Goal: Task Accomplishment & Management: Complete application form

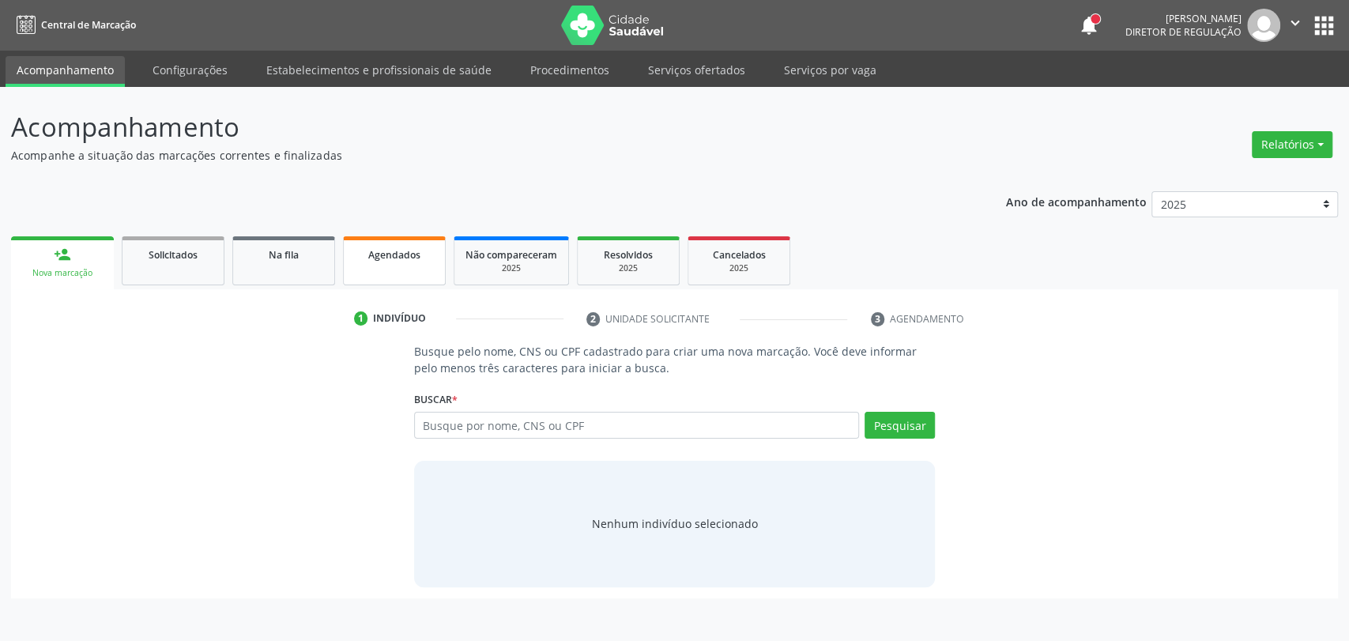
click at [358, 254] on div "Agendados" at bounding box center [394, 254] width 79 height 17
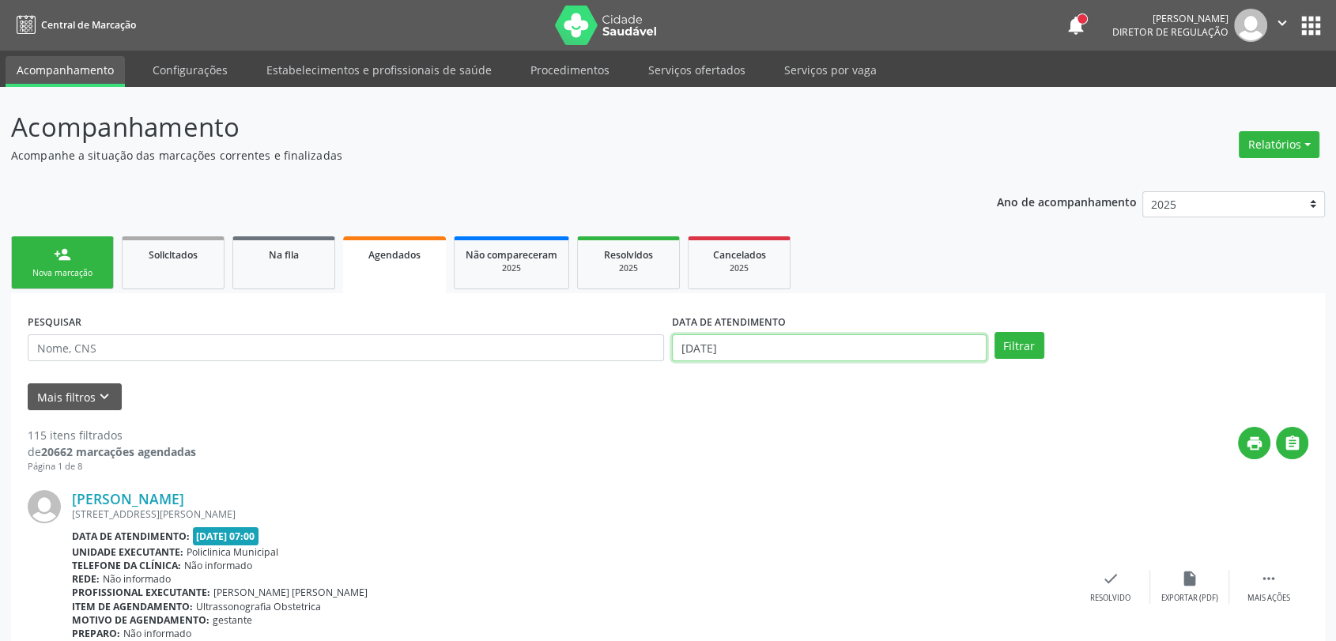
click at [760, 356] on input "[DATE]" at bounding box center [829, 347] width 315 height 27
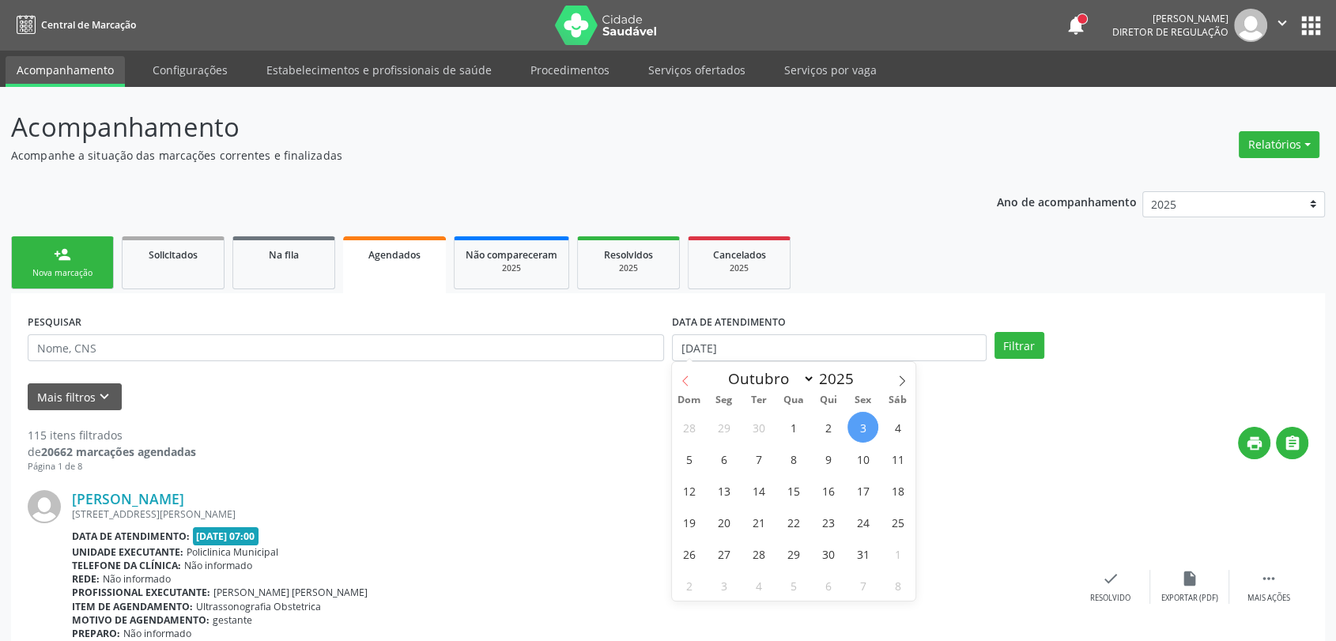
click at [686, 382] on icon at bounding box center [685, 380] width 11 height 11
select select "8"
click at [756, 515] on span "23" at bounding box center [758, 522] width 31 height 31
type input "23/09/2025"
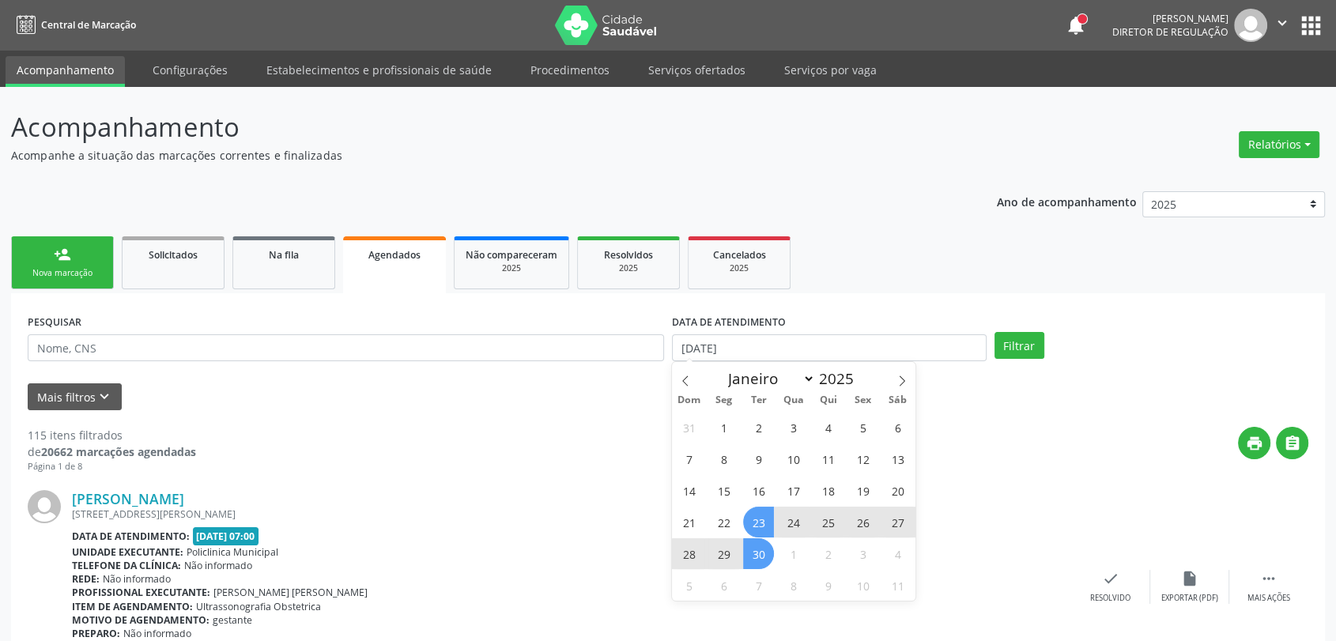
click at [757, 544] on span "30" at bounding box center [758, 553] width 31 height 31
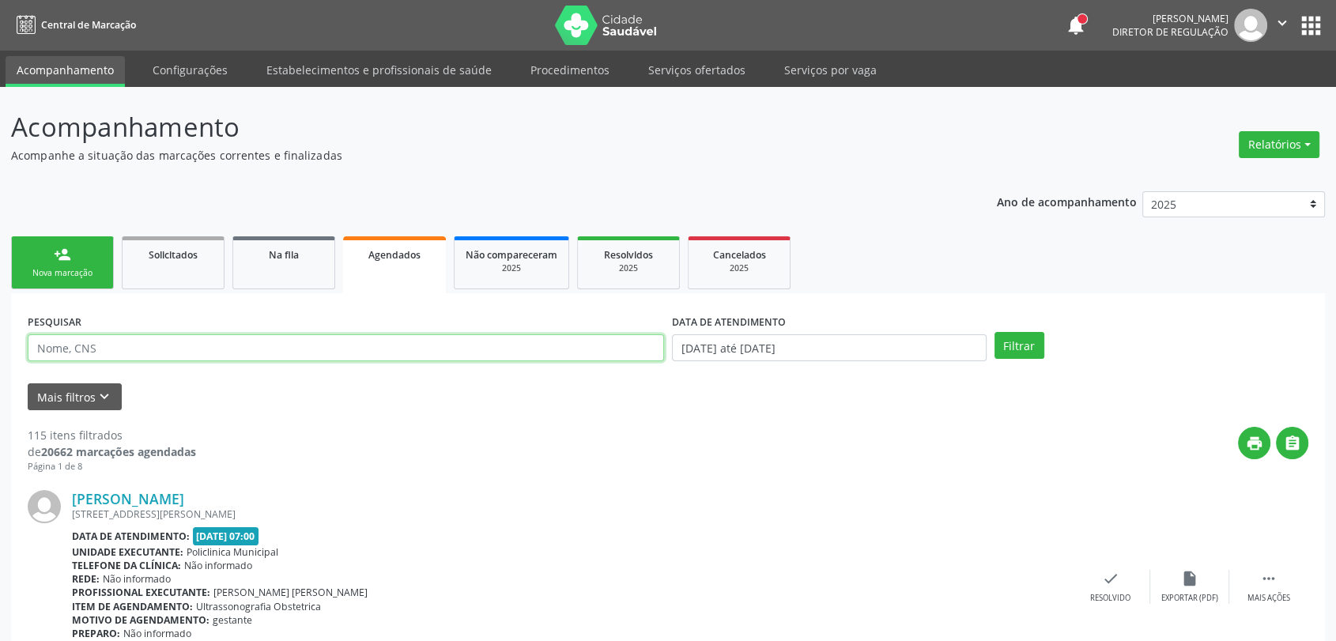
click at [282, 345] on input "text" at bounding box center [346, 347] width 636 height 27
type input "ashle"
click at [994, 332] on button "Filtrar" at bounding box center [1019, 345] width 50 height 27
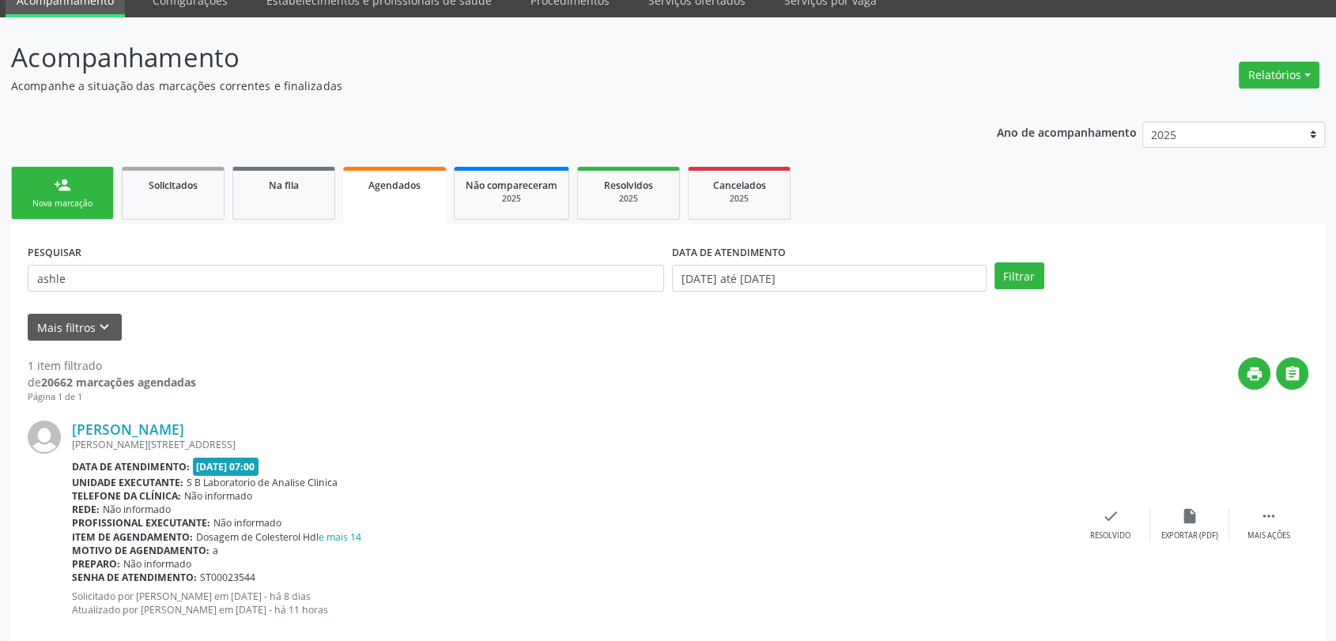
scroll to position [100, 0]
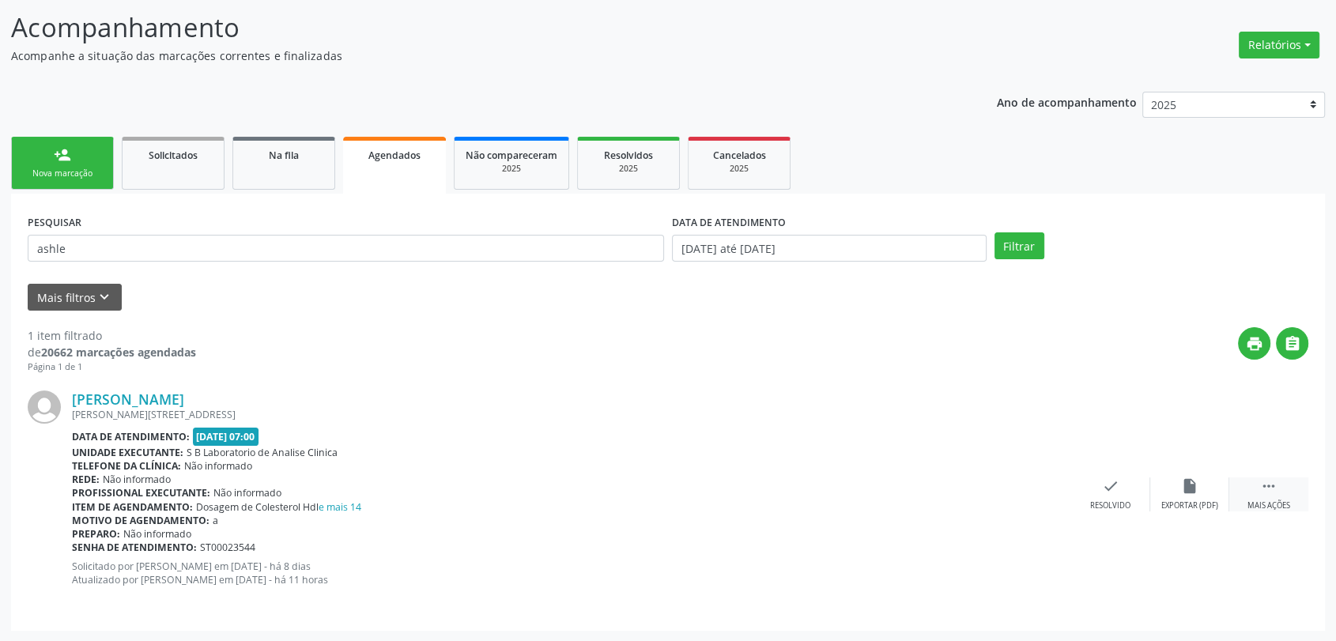
click at [1270, 495] on div " Mais ações" at bounding box center [1268, 494] width 79 height 34
click at [1173, 492] on div "edit Editar" at bounding box center [1189, 494] width 79 height 34
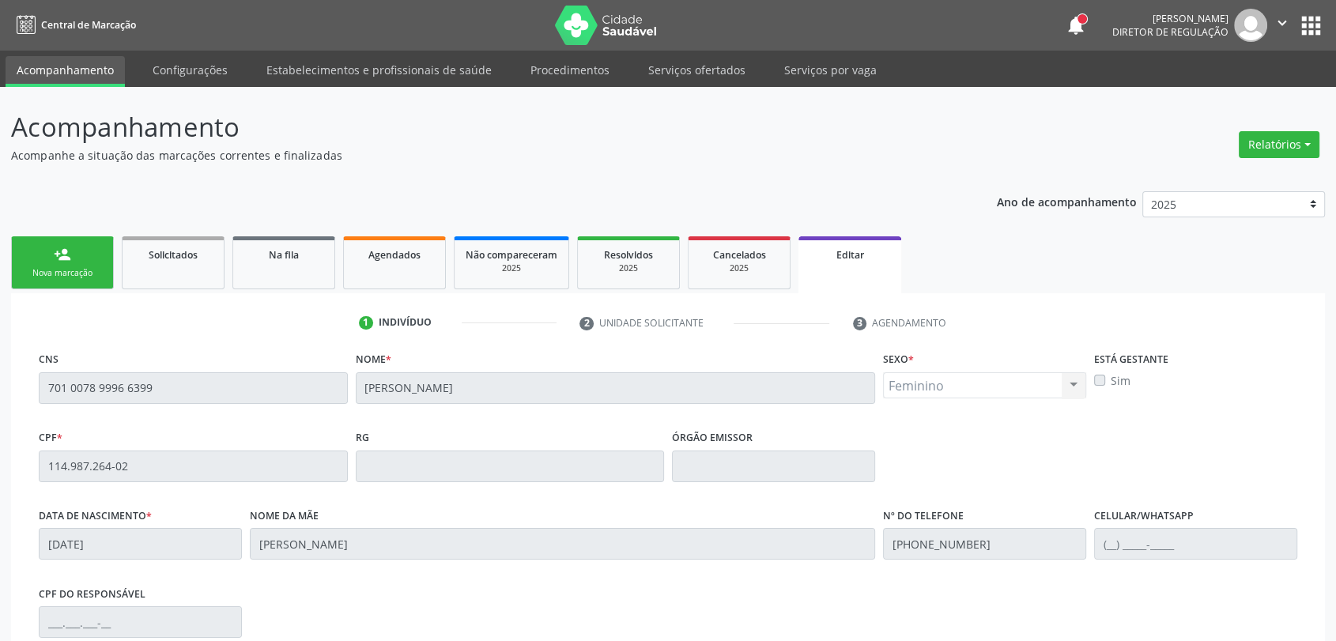
scroll to position [235, 0]
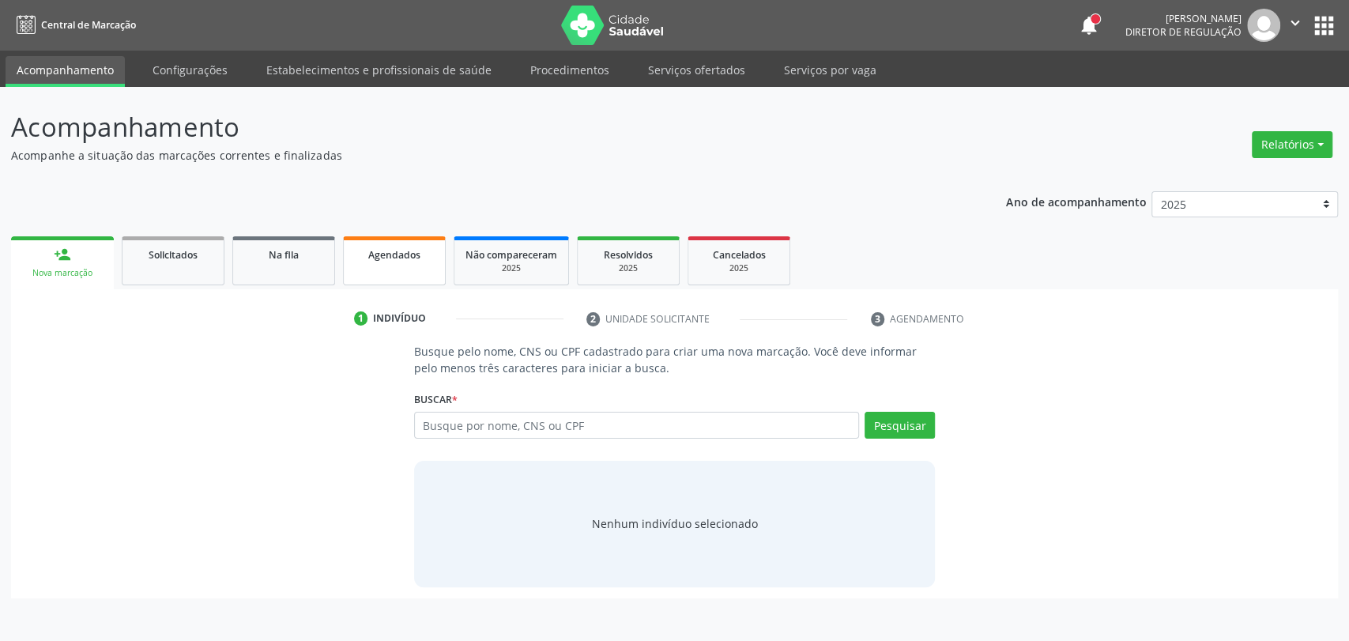
click at [386, 248] on span "Agendados" at bounding box center [394, 254] width 52 height 13
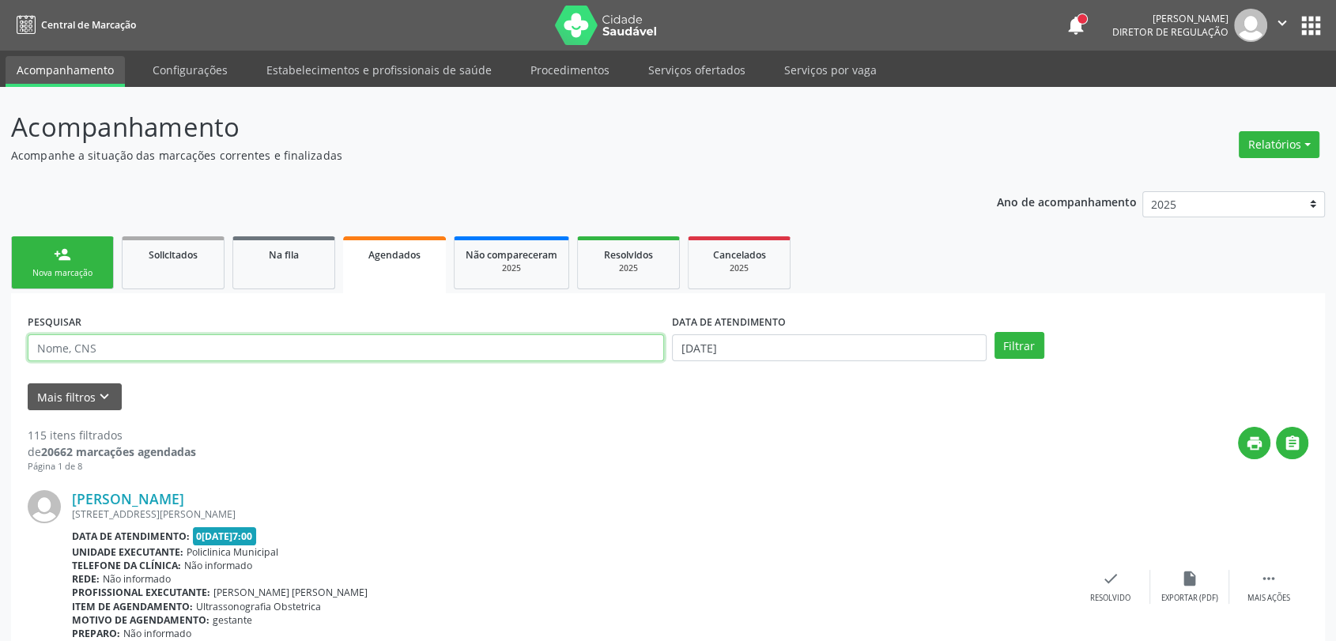
click at [186, 341] on input "text" at bounding box center [346, 347] width 636 height 27
type input "ash"
click at [994, 332] on button "Filtrar" at bounding box center [1019, 345] width 50 height 27
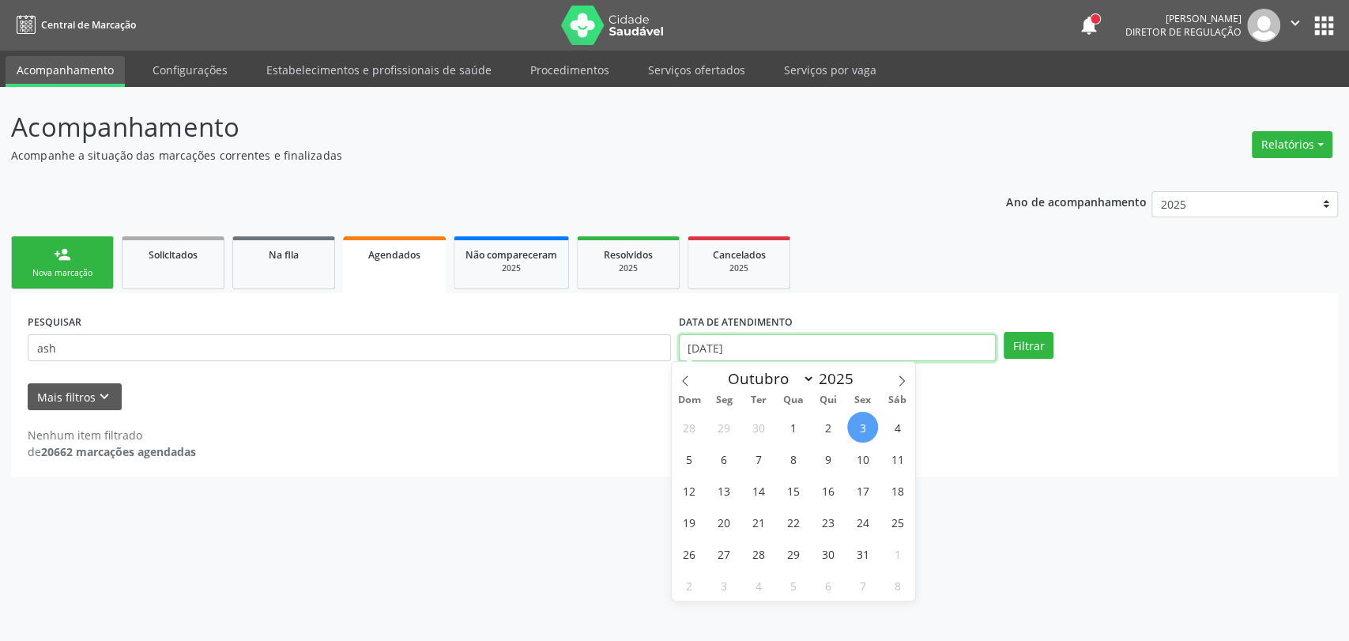
click at [774, 342] on input "[DATE]" at bounding box center [838, 347] width 318 height 27
click at [789, 438] on span "1" at bounding box center [793, 427] width 31 height 31
type input "0[DATE]"
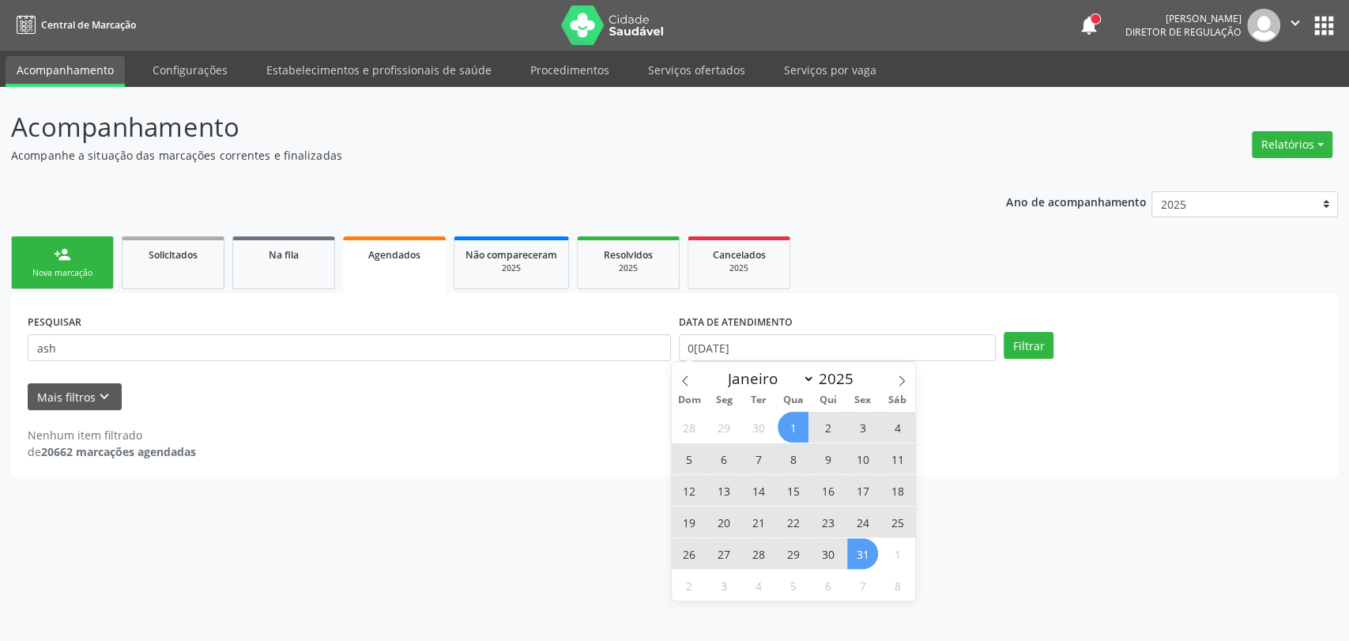
click at [860, 558] on span "31" at bounding box center [862, 553] width 31 height 31
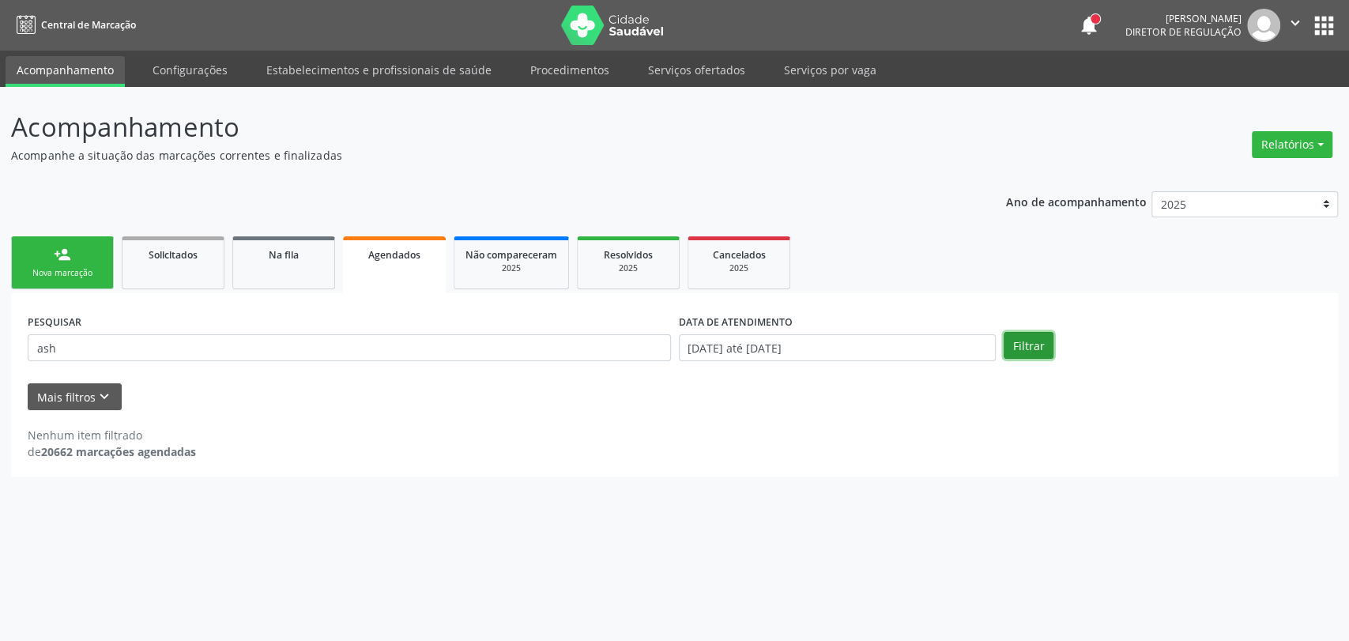
click at [1031, 332] on button "Filtrar" at bounding box center [1029, 345] width 50 height 27
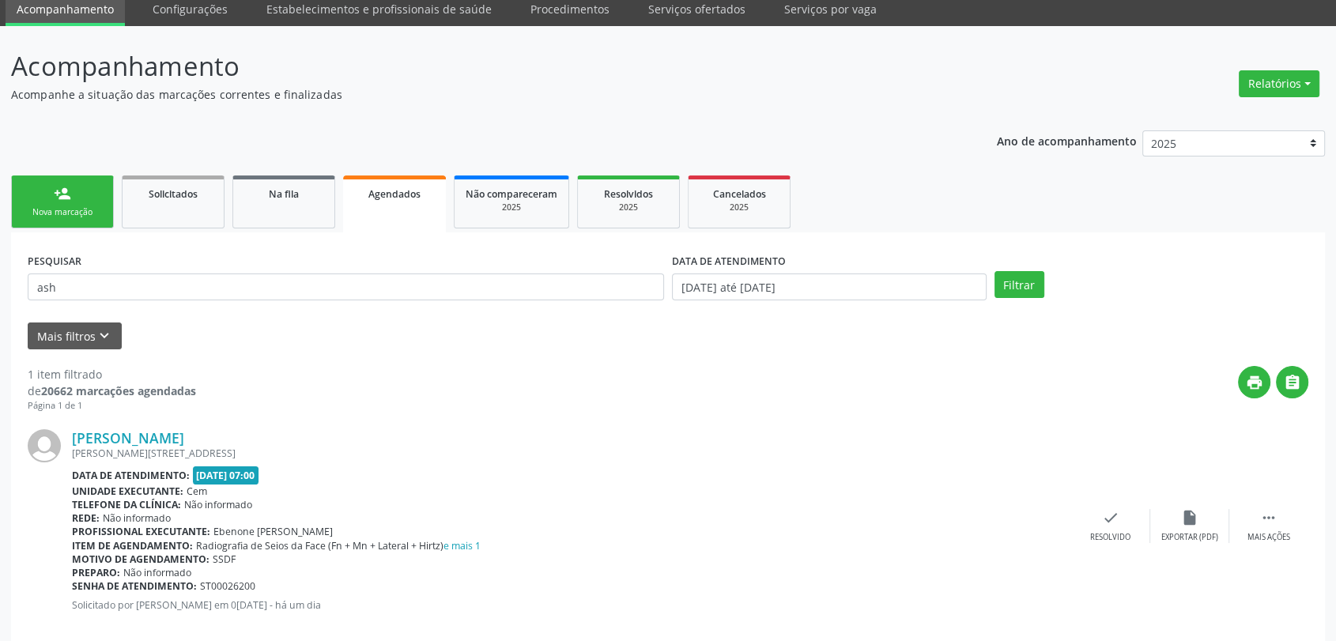
scroll to position [86, 0]
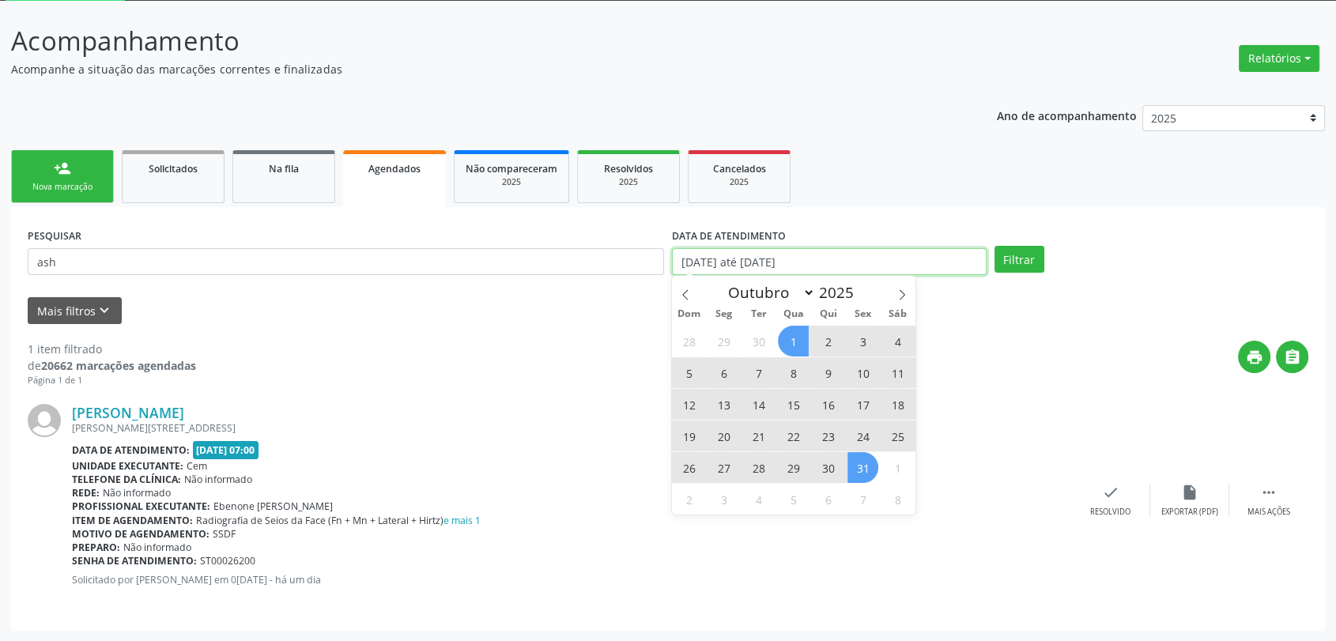
click at [714, 268] on input "[DATE] até [DATE]" at bounding box center [829, 261] width 315 height 27
click at [686, 294] on icon at bounding box center [685, 294] width 11 height 11
select select "8"
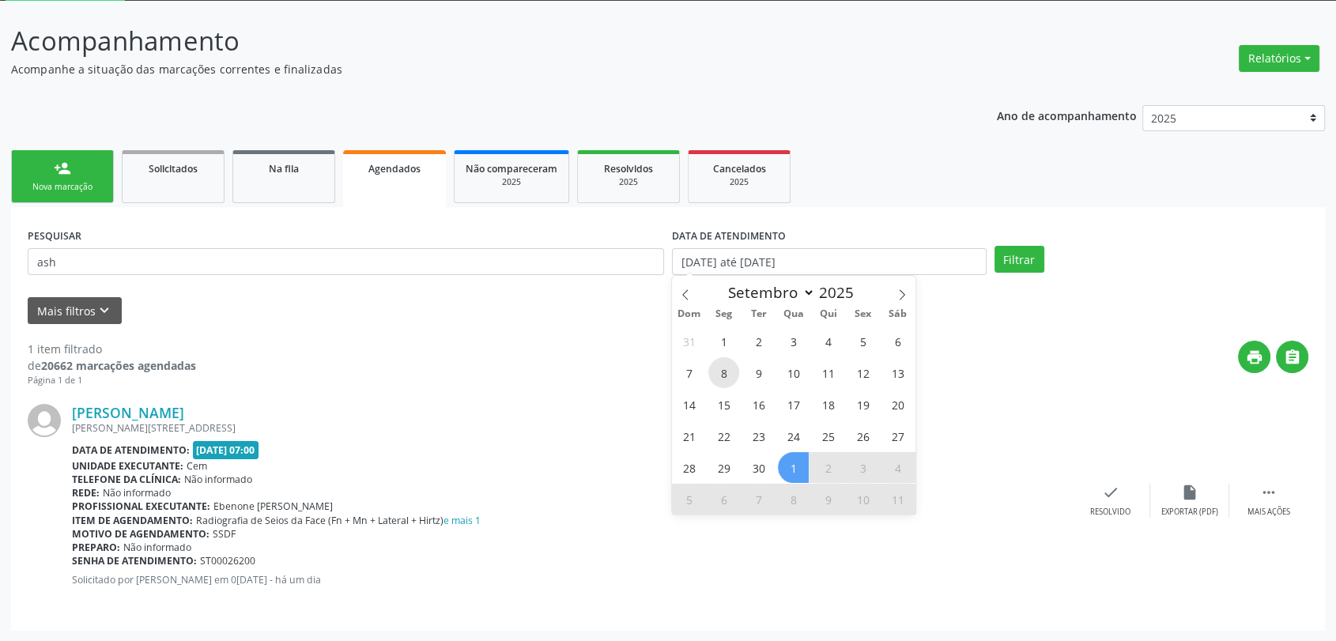
click at [736, 378] on span "8" at bounding box center [723, 372] width 31 height 31
type input "[DATE]"
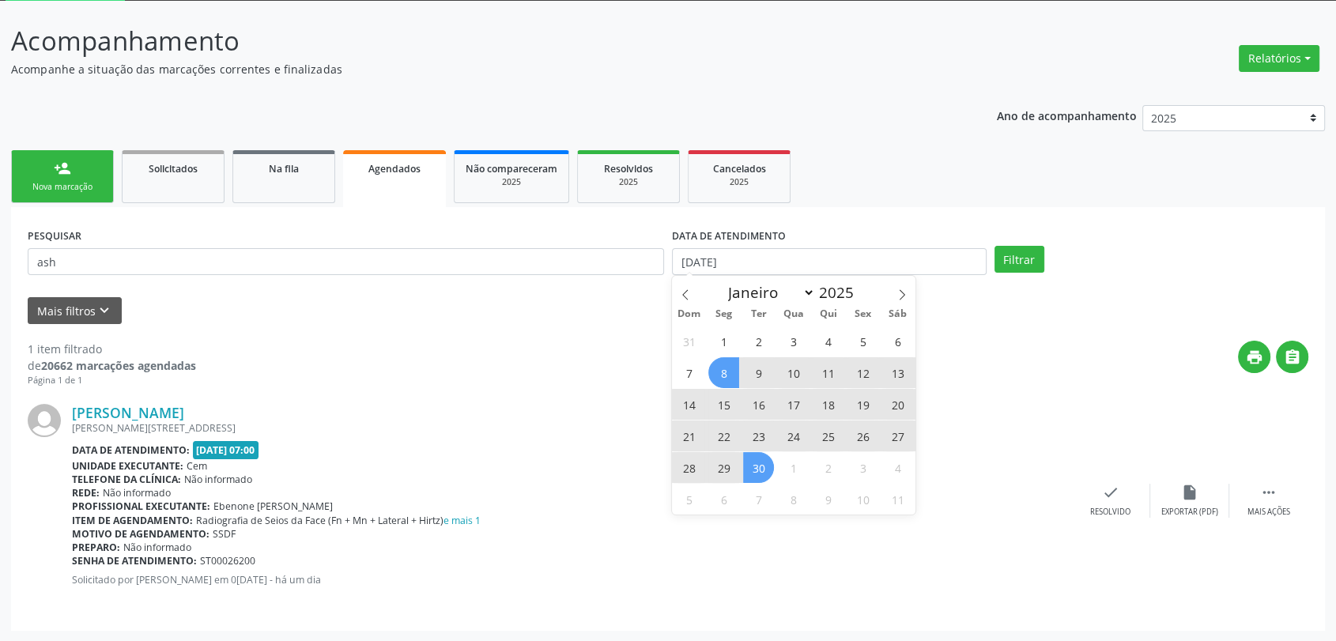
click at [761, 469] on span "30" at bounding box center [758, 467] width 31 height 31
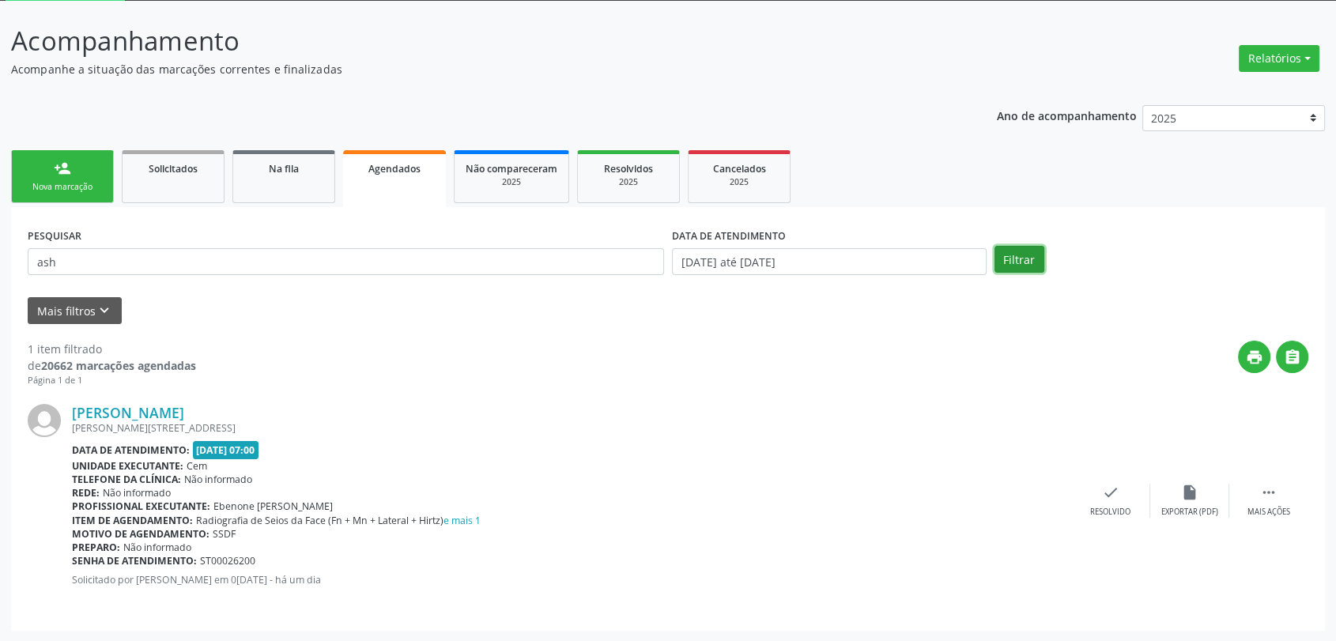
click at [1023, 265] on button "Filtrar" at bounding box center [1019, 259] width 50 height 27
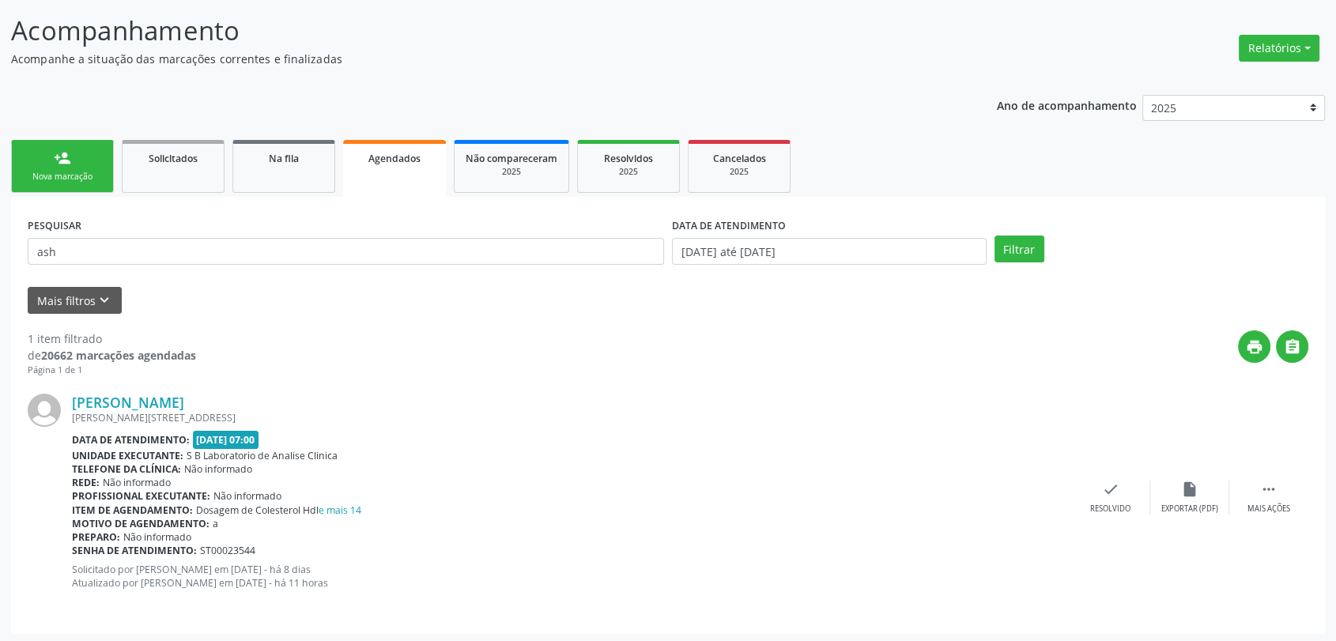
scroll to position [100, 0]
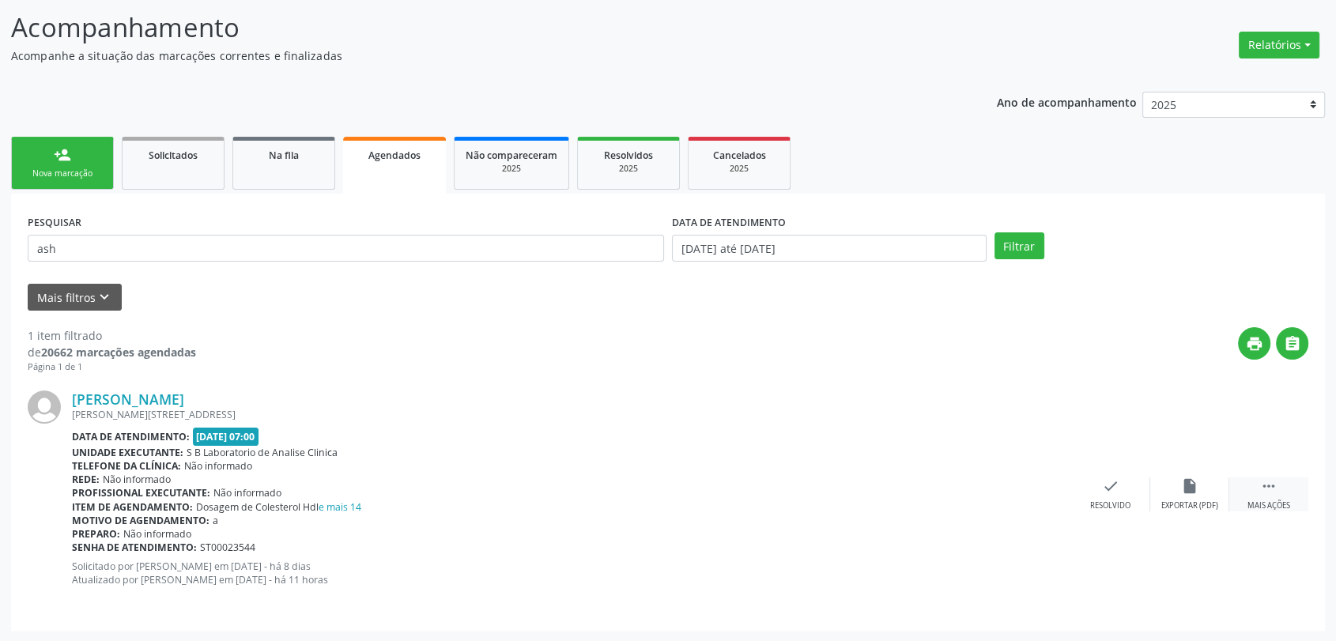
click at [1269, 489] on icon "" at bounding box center [1268, 485] width 17 height 17
click at [1208, 496] on div "edit Editar" at bounding box center [1189, 494] width 79 height 34
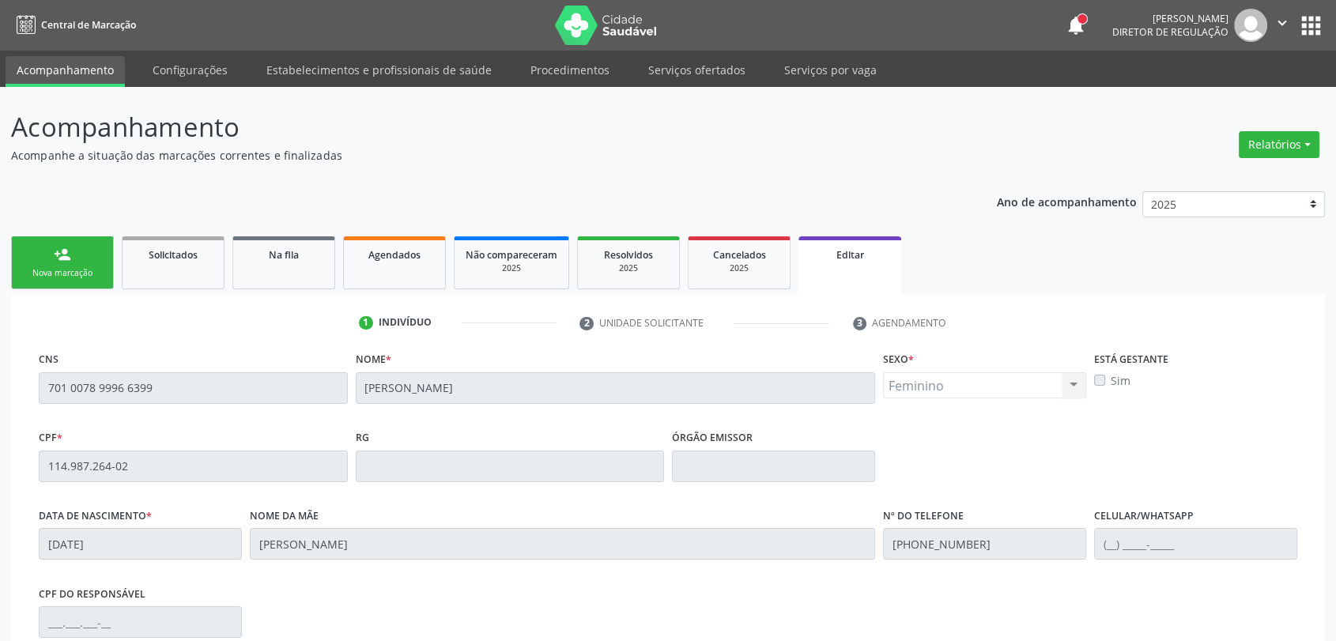
scroll to position [235, 0]
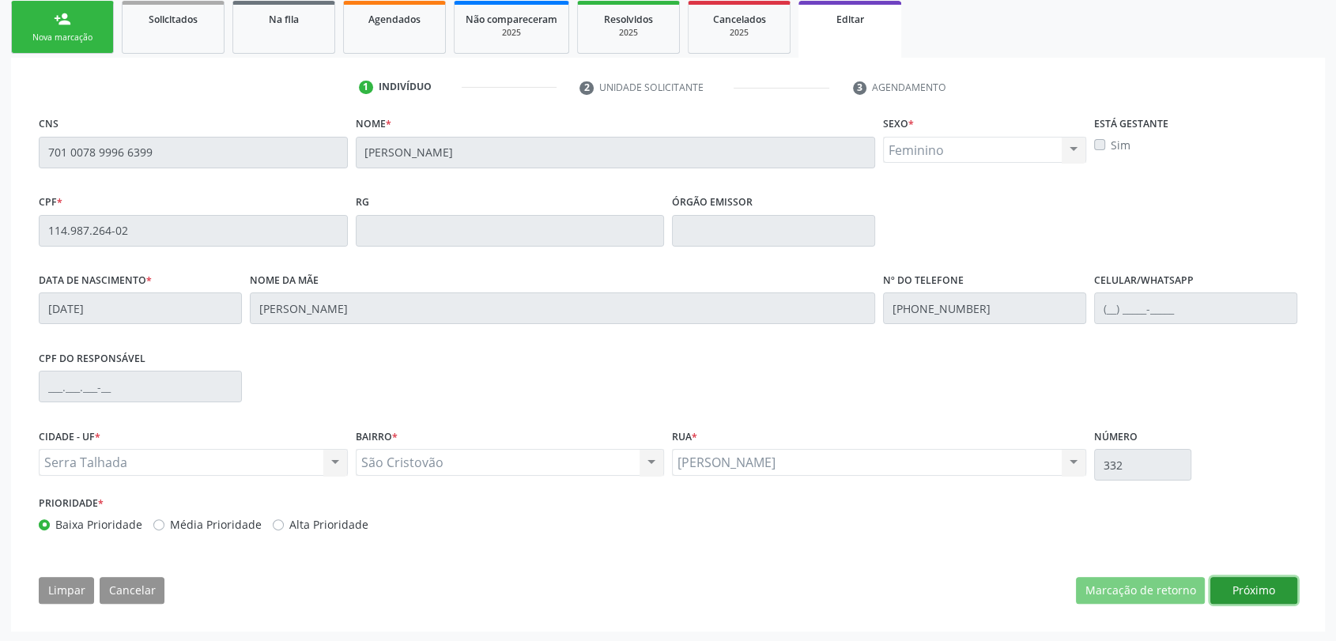
click at [1268, 588] on button "Próximo" at bounding box center [1253, 590] width 87 height 27
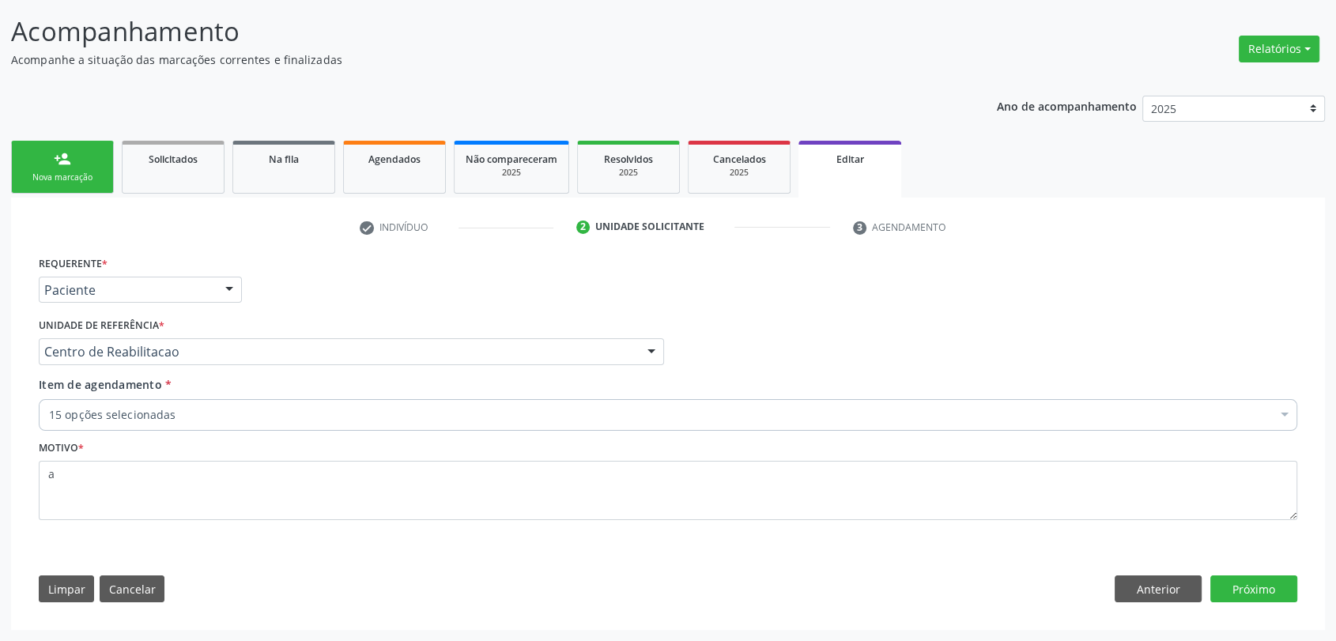
scroll to position [95, 0]
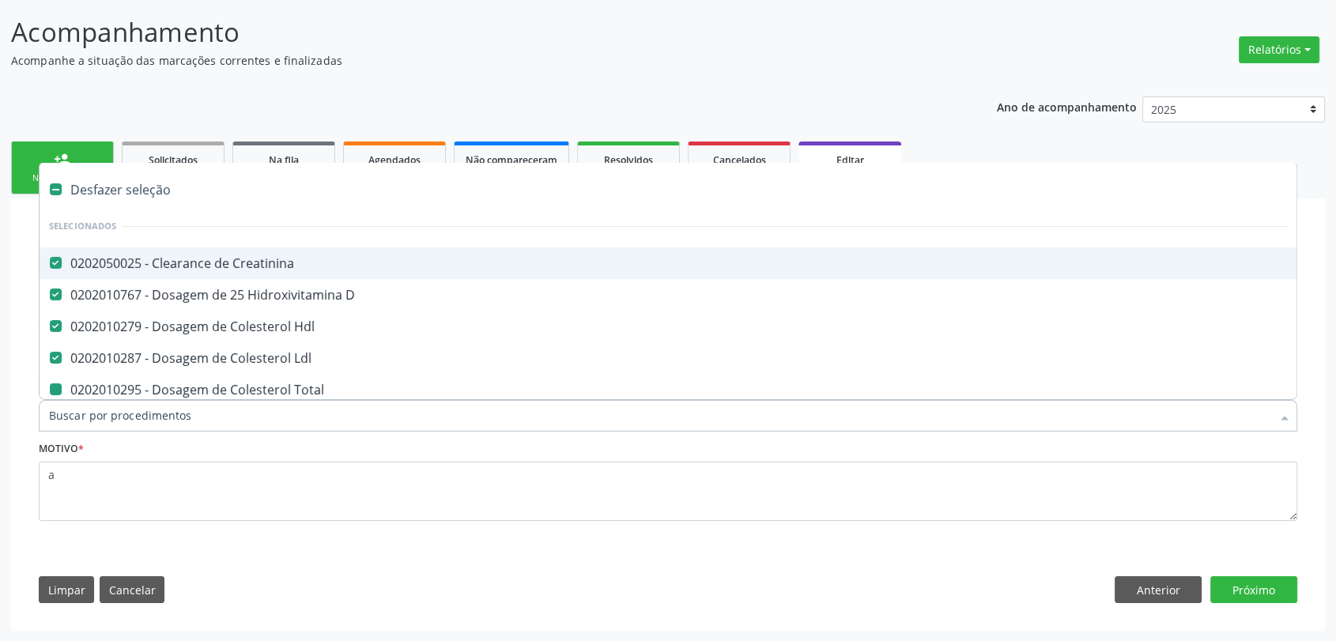
type input "h"
checkbox Total "false"
checkbox Ferritina "false"
checkbox Serico "false"
checkbox Gt\) "false"
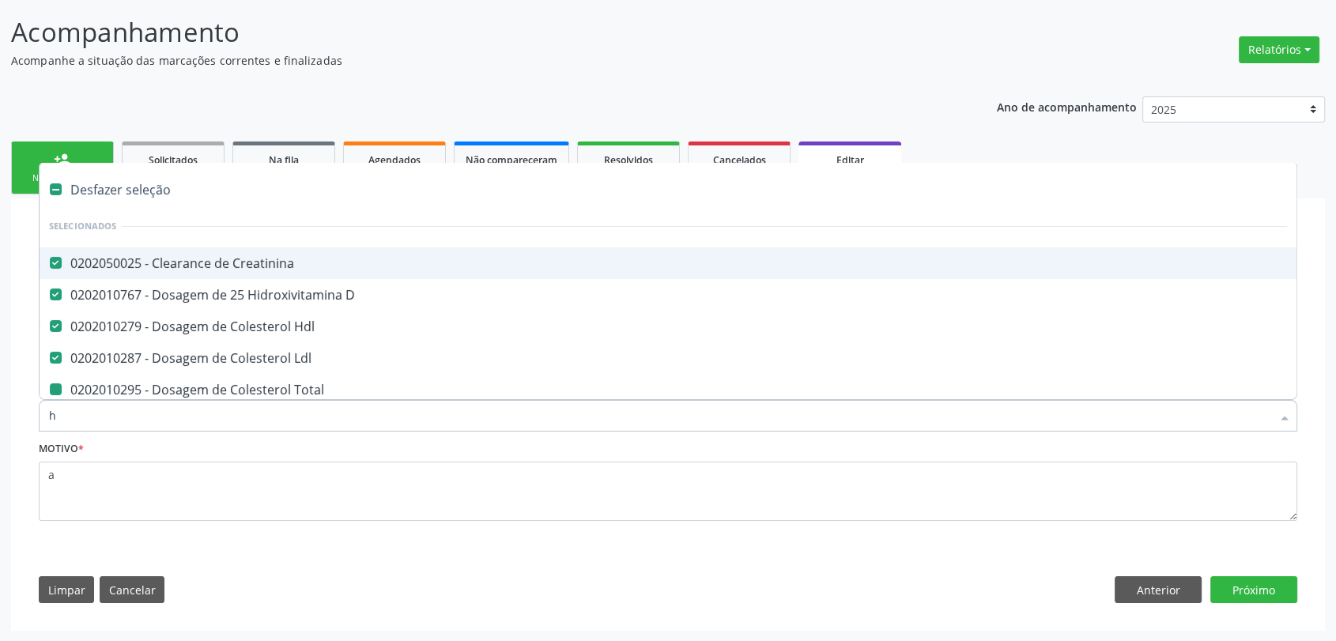
checkbox Glicose "false"
checkbox \(Tsh\) "false"
checkbox Livre\) "false"
checkbox \(Tgo\) "false"
checkbox \(Tgp\) "false"
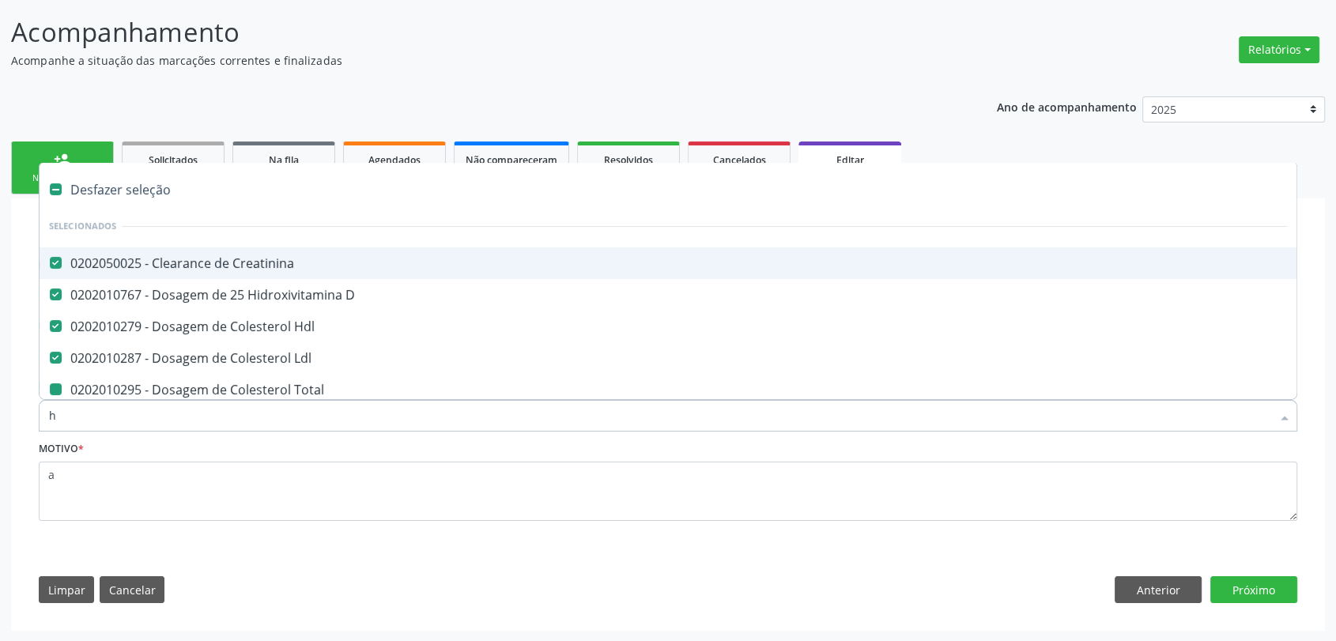
checkbox Triglicerideos "false"
checkbox B12 "false"
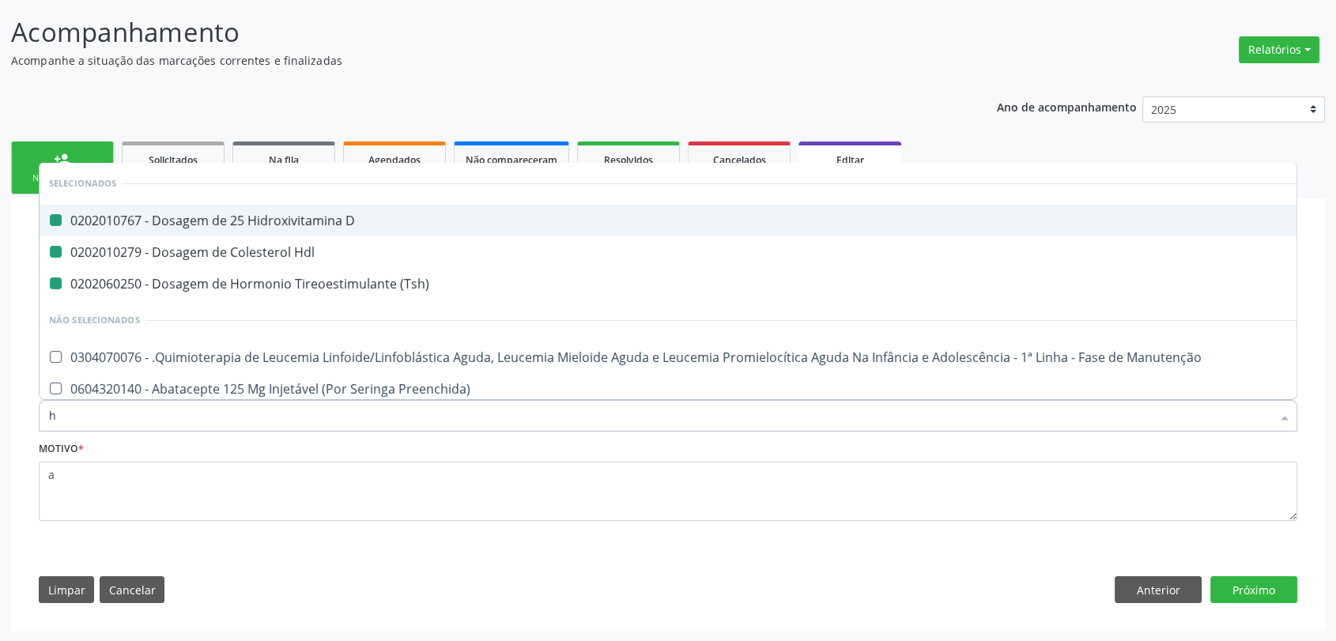
type input "he"
checkbox D "false"
checkbox Hdl "false"
checkbox \(Tsh\) "false"
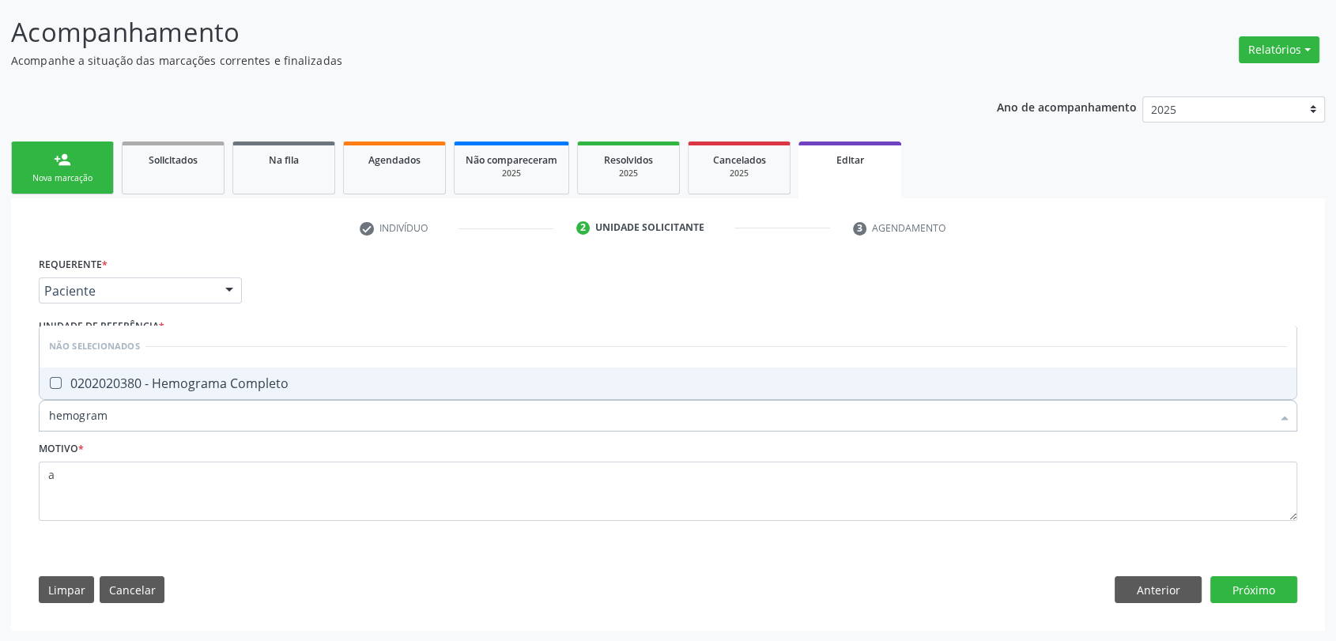
type input "hemograma"
click at [187, 387] on div "0202020380 - Hemograma Completo" at bounding box center [668, 383] width 1238 height 13
checkbox Completo "true"
click at [394, 308] on div "Requerente * Paciente Profissional de Saúde Paciente Nenhum resultado encontrad…" at bounding box center [668, 398] width 1258 height 291
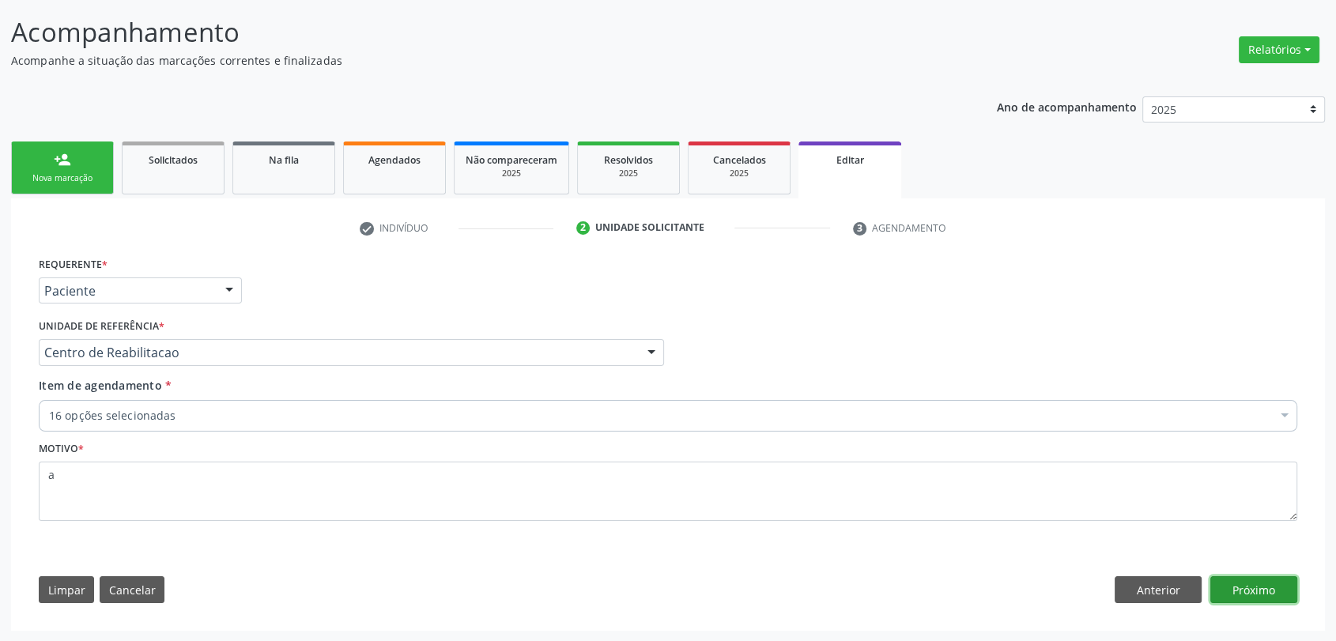
click at [1267, 590] on button "Próximo" at bounding box center [1253, 589] width 87 height 27
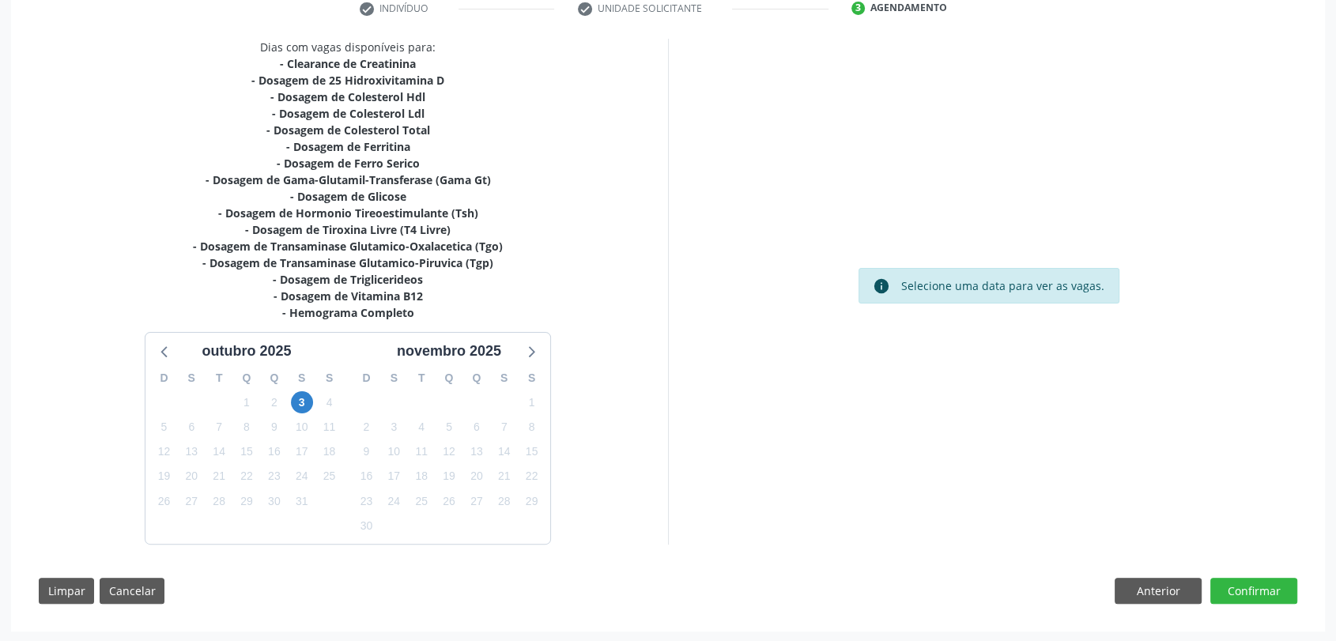
scroll to position [315, 0]
click at [298, 400] on span "3" at bounding box center [302, 401] width 22 height 22
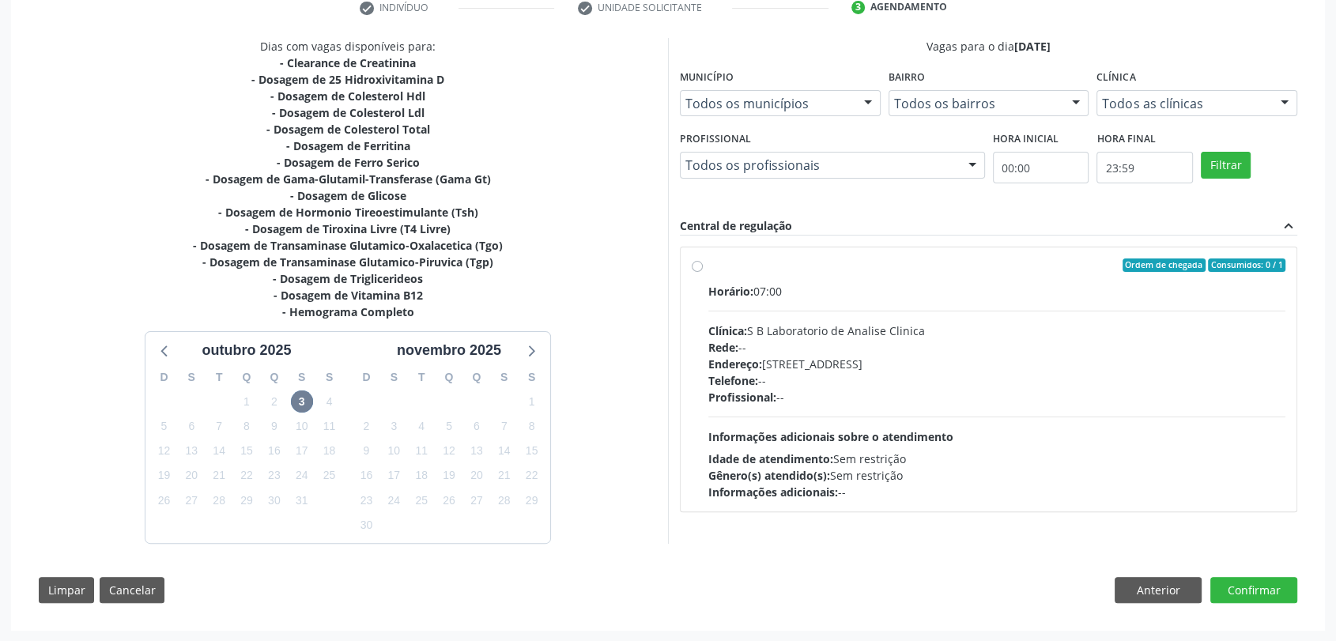
click at [752, 292] on span "Horário:" at bounding box center [730, 291] width 45 height 15
click at [703, 273] on input "Ordem de chegada Consumidos: 0 / 1 Horário: 07:00 Clínica: S B Laboratorio de A…" at bounding box center [696, 265] width 11 height 14
radio input "true"
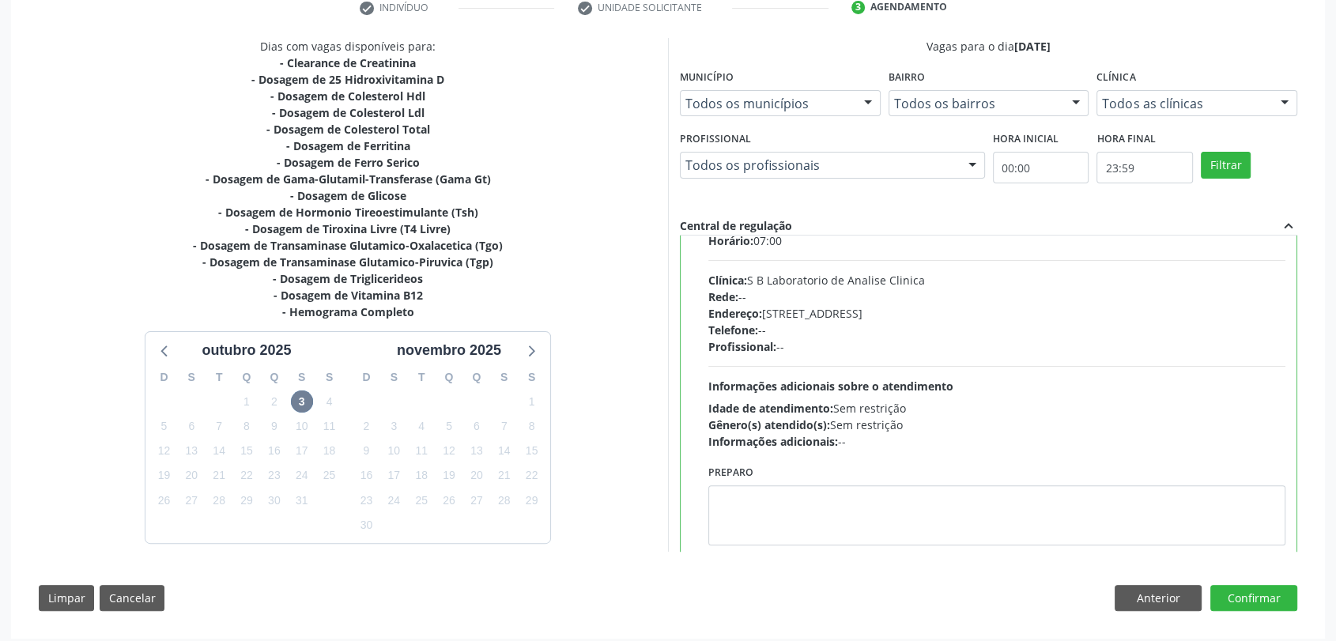
scroll to position [77, 0]
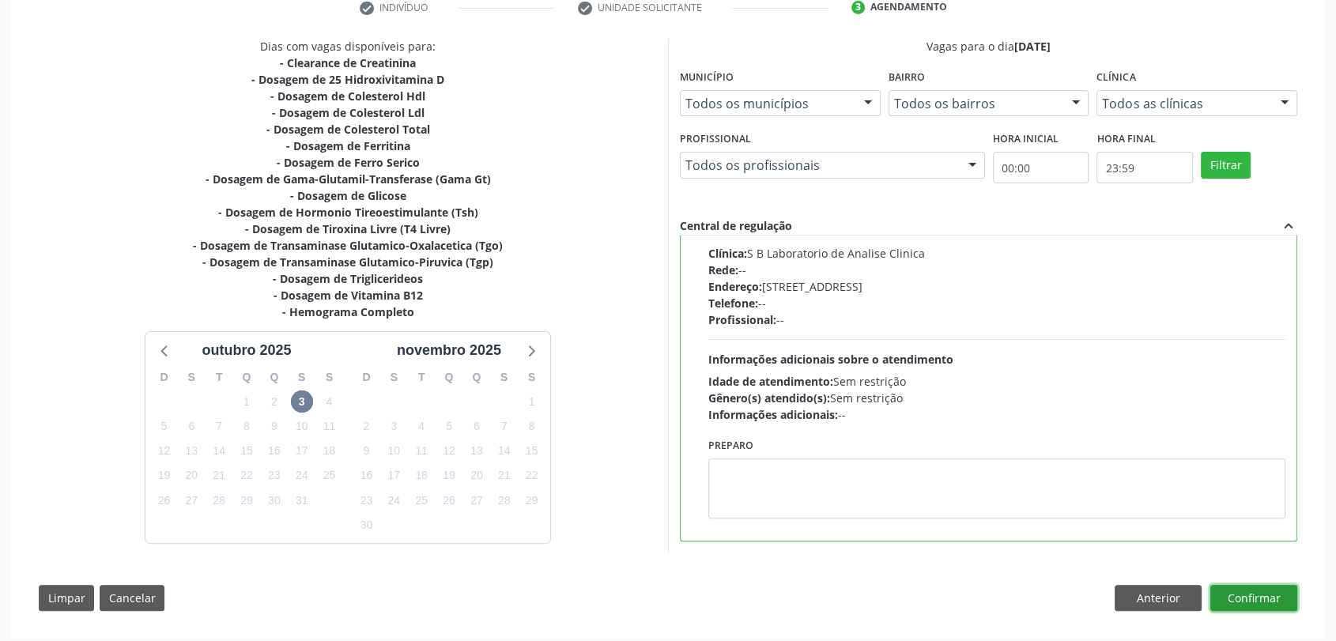
click at [1267, 597] on button "Confirmar" at bounding box center [1253, 598] width 87 height 27
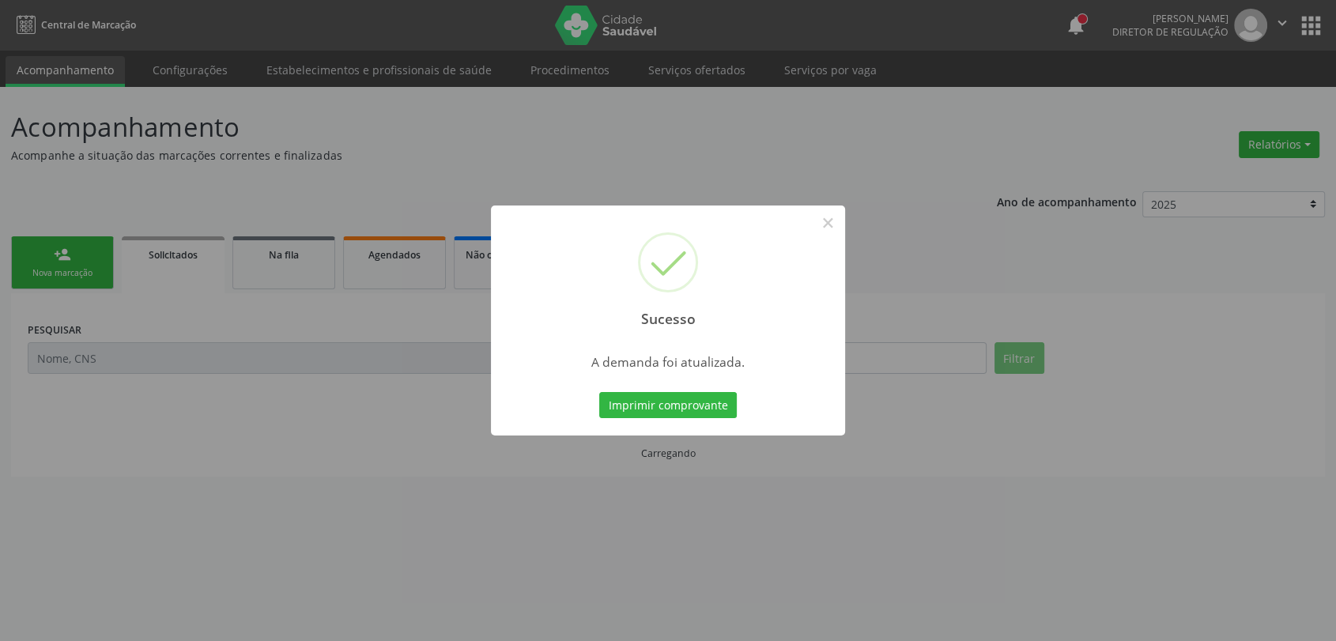
scroll to position [0, 0]
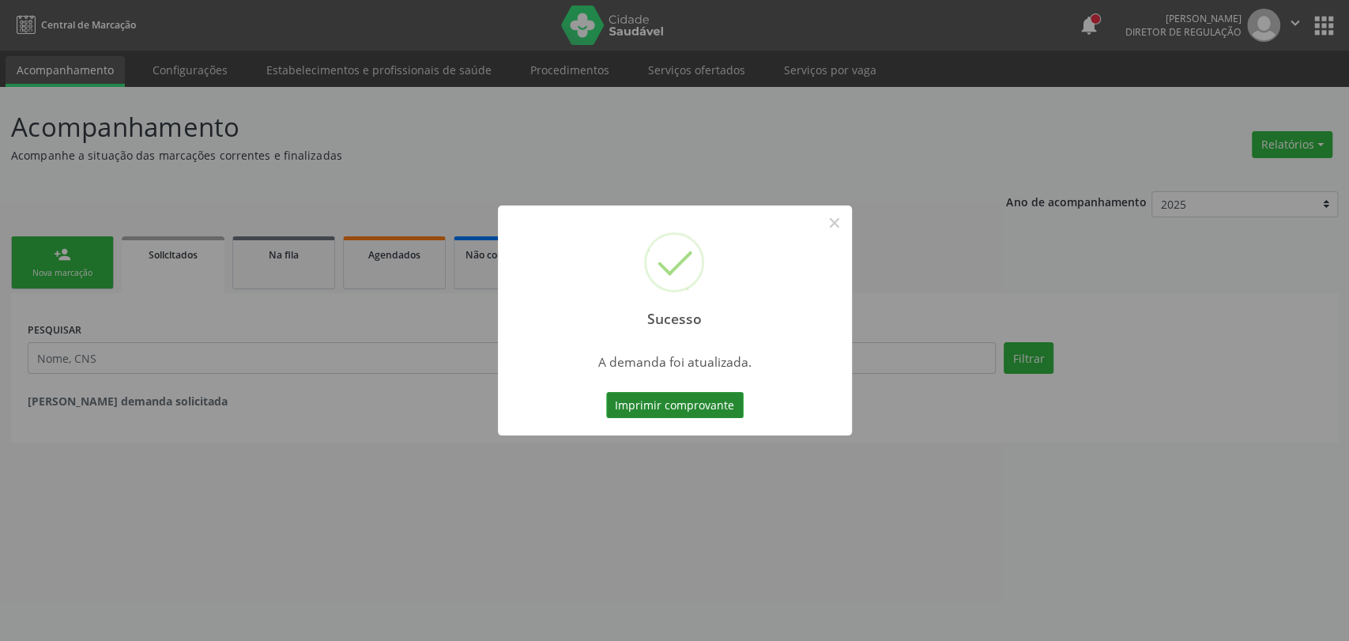
click at [683, 409] on button "Imprimir comprovante" at bounding box center [675, 405] width 138 height 27
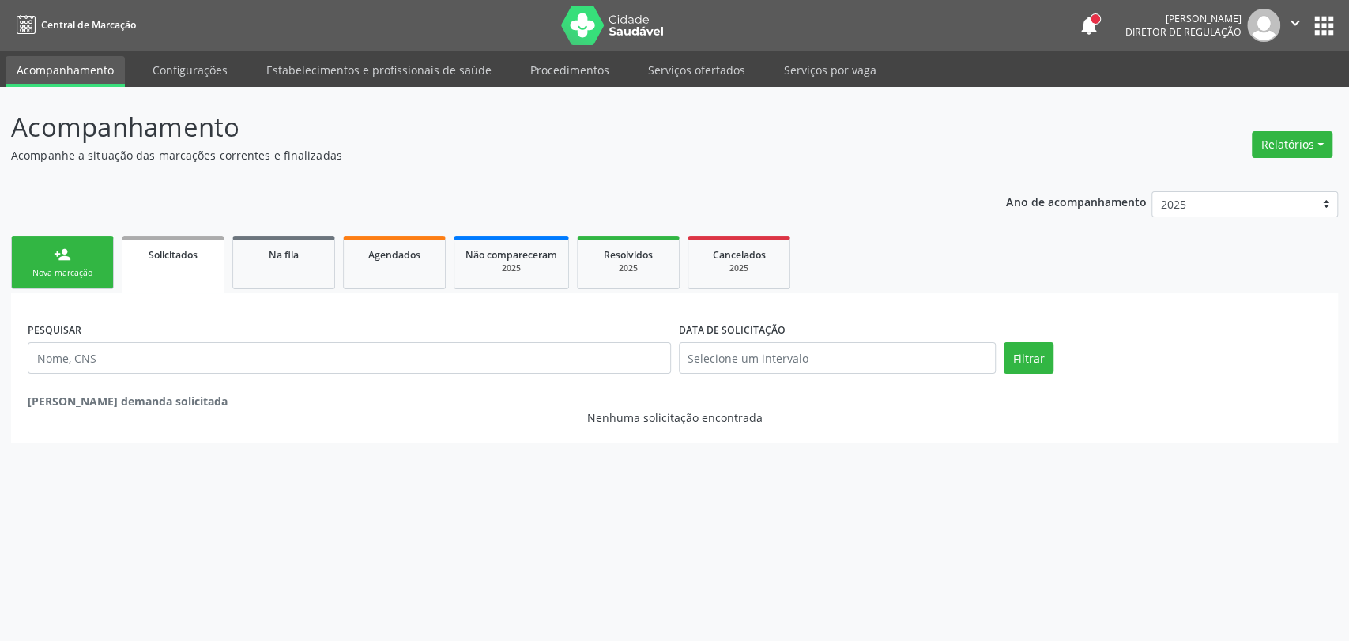
drag, startPoint x: 93, startPoint y: 257, endPoint x: 91, endPoint y: 247, distance: 9.8
click at [93, 257] on link "person_add Nova marcação" at bounding box center [62, 262] width 103 height 53
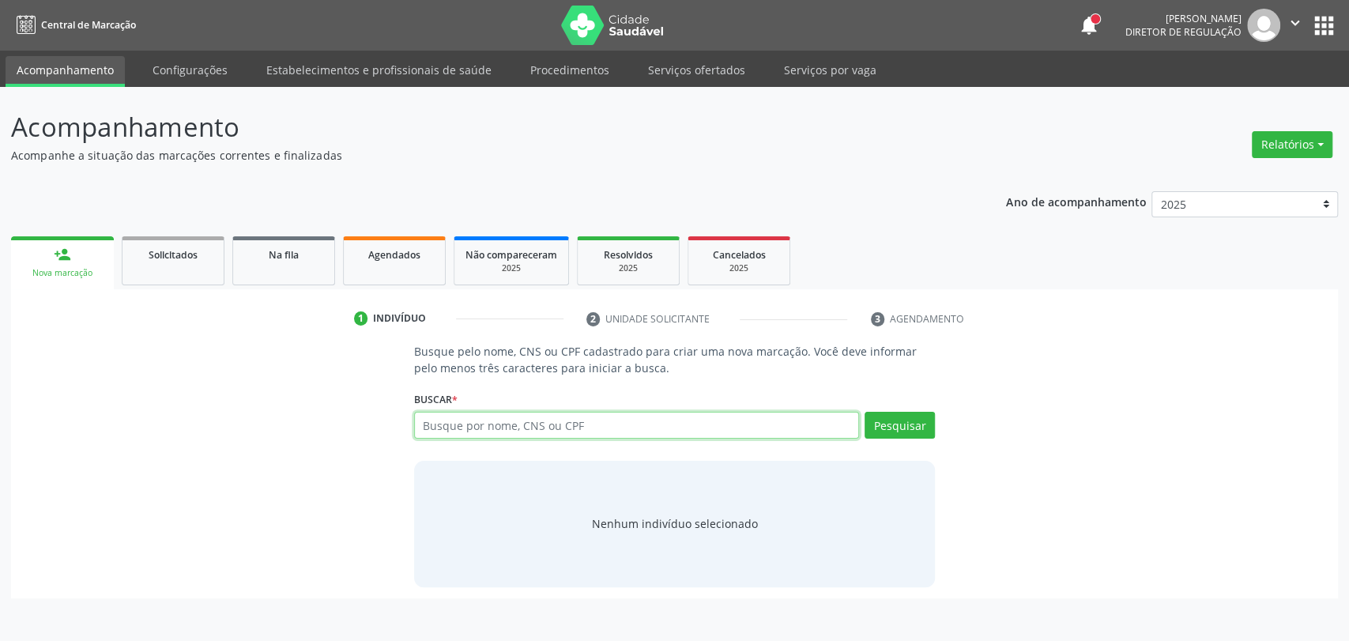
click at [523, 419] on input "text" at bounding box center [637, 425] width 446 height 27
paste input "714776"
click at [466, 425] on input "714776" at bounding box center [637, 425] width 446 height 27
paste input "01007899966399"
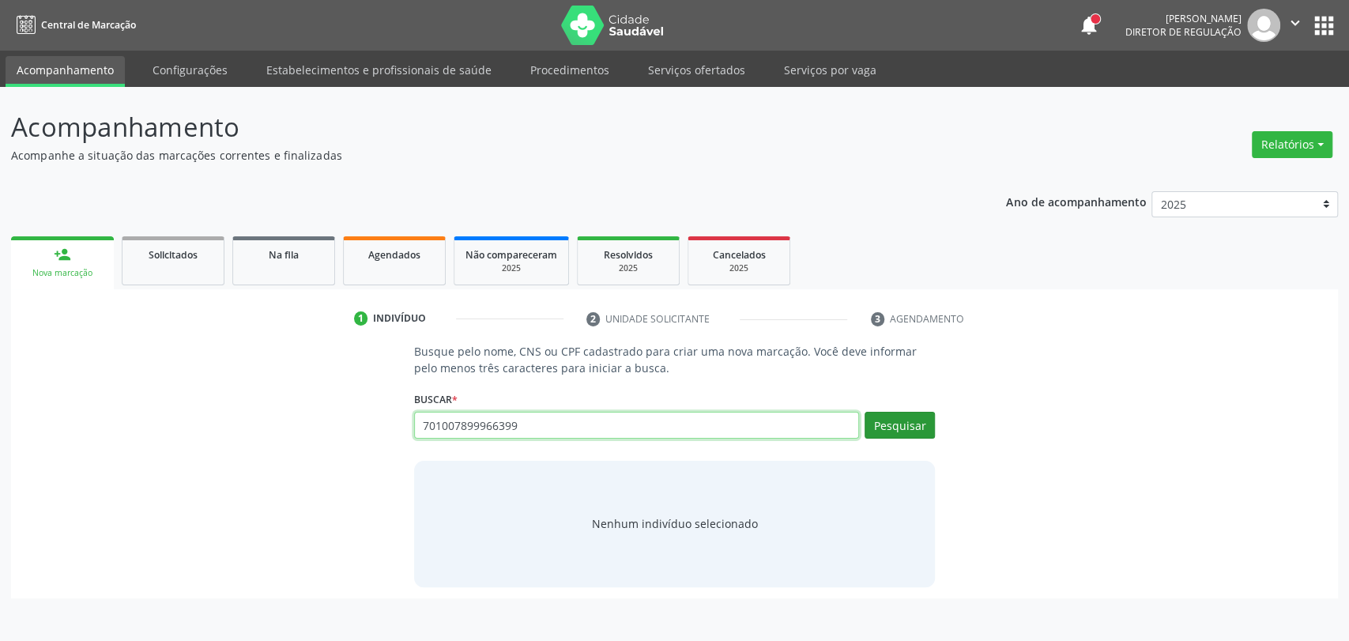
type input "701007899966399"
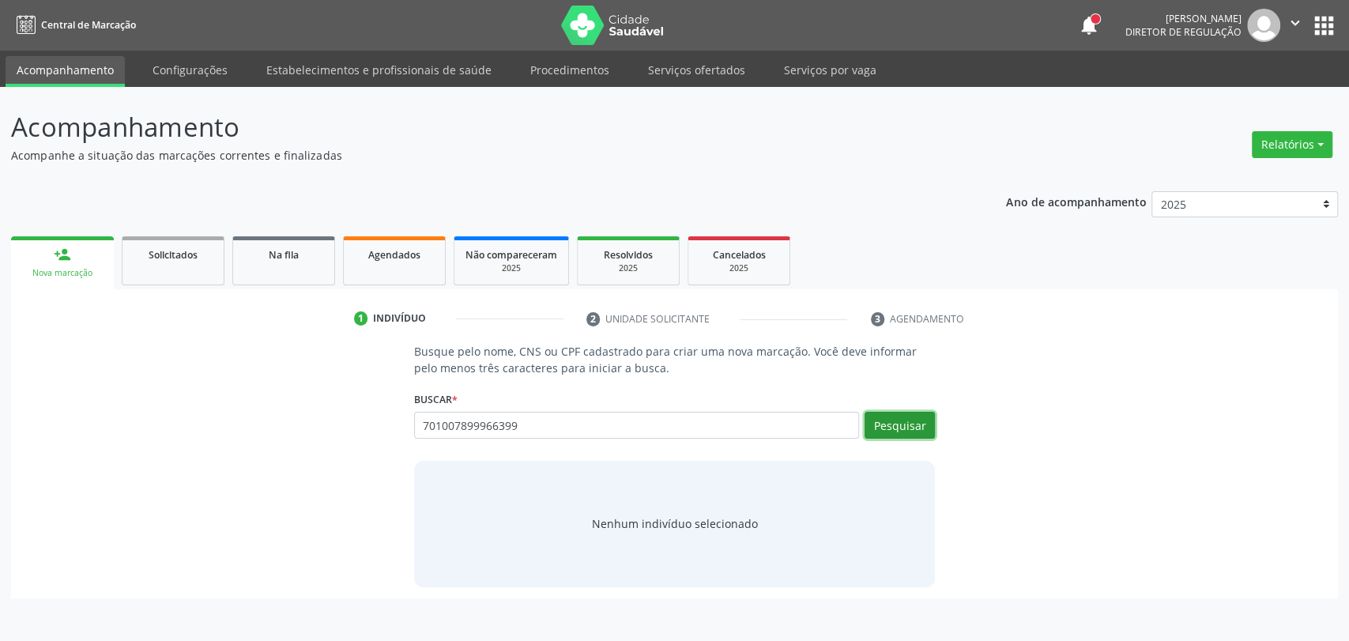
click at [911, 430] on button "Pesquisar" at bounding box center [900, 425] width 70 height 27
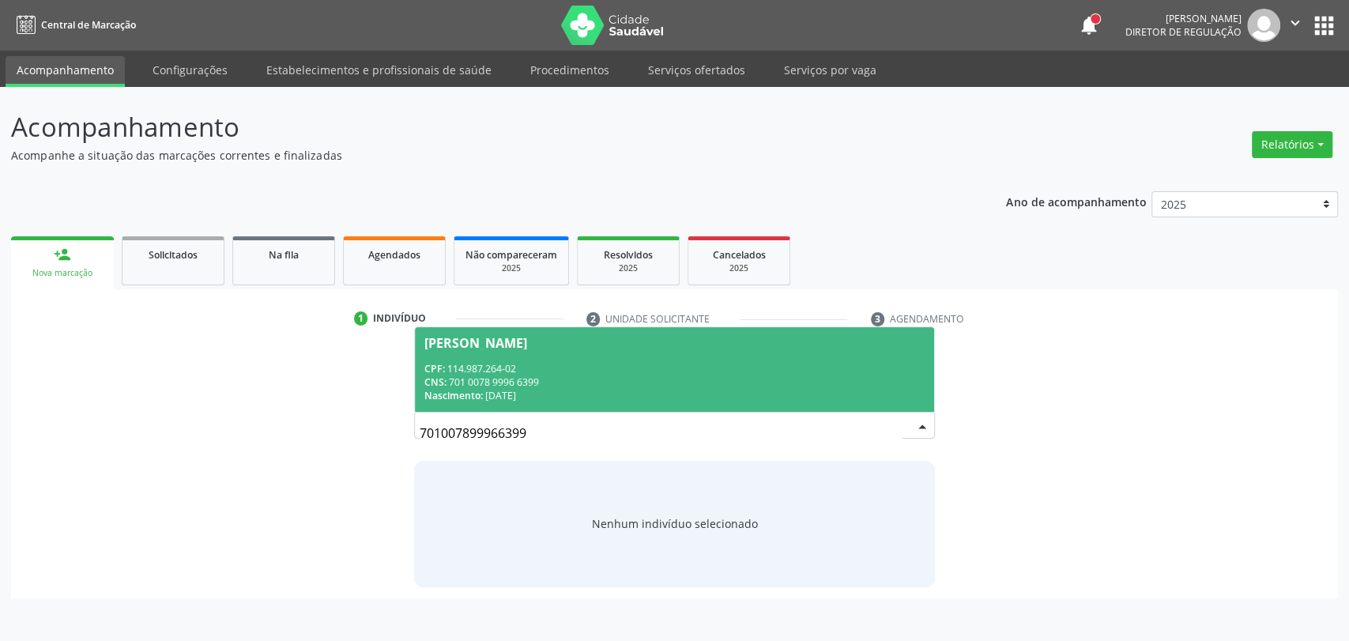
click at [710, 362] on div "CPF: 114.987.264-02" at bounding box center [674, 368] width 501 height 13
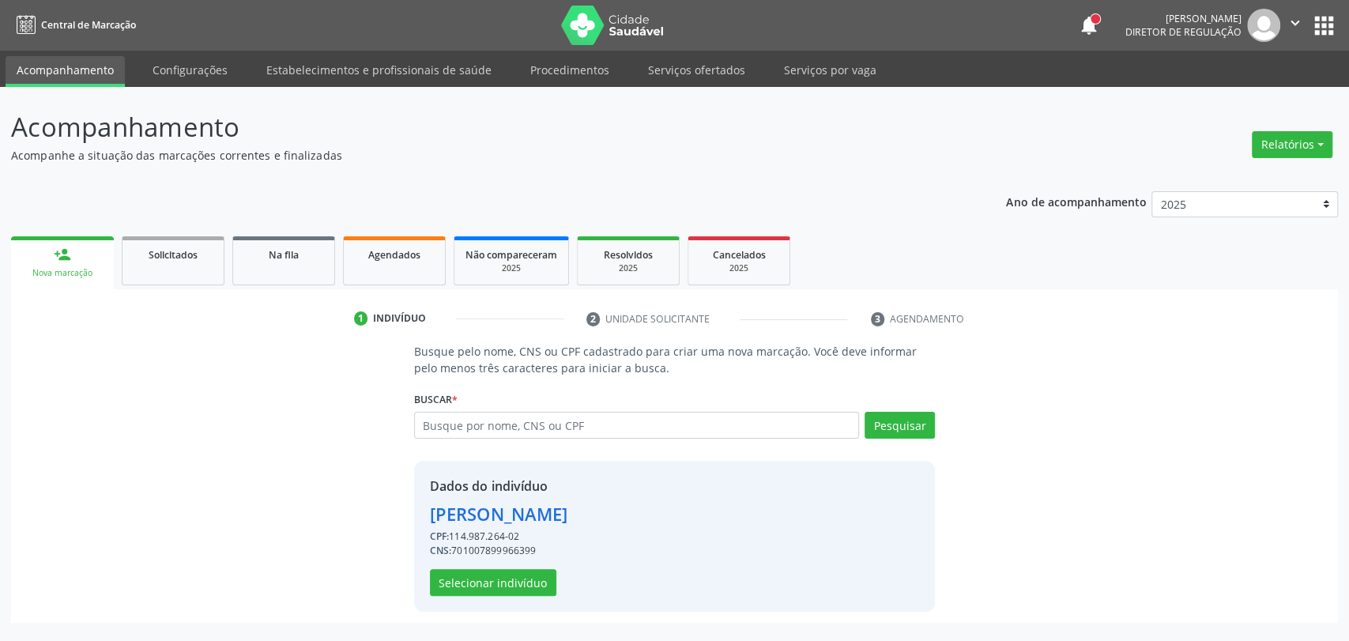
click at [537, 567] on div "Dados do indivíduo [PERSON_NAME] CPF: 114.987.264-02 CNS: 701007899966399 Selec…" at bounding box center [499, 536] width 138 height 119
click at [537, 585] on button "Selecionar indivíduo" at bounding box center [493, 582] width 126 height 27
